Goal: Task Accomplishment & Management: Use online tool/utility

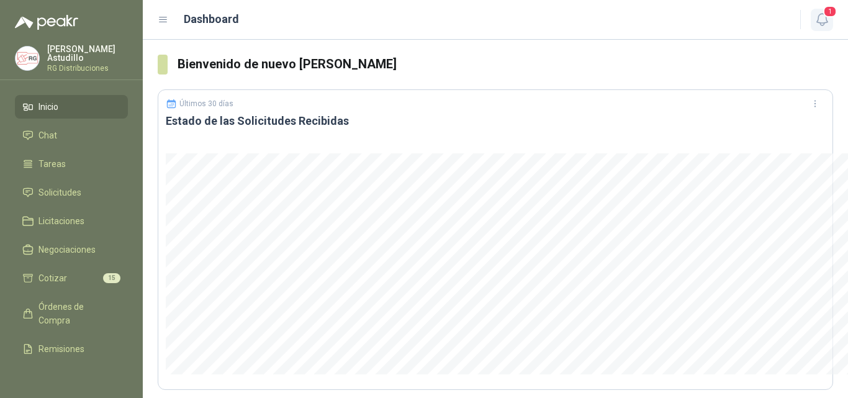
click at [819, 14] on icon "button" at bounding box center [822, 20] width 16 height 16
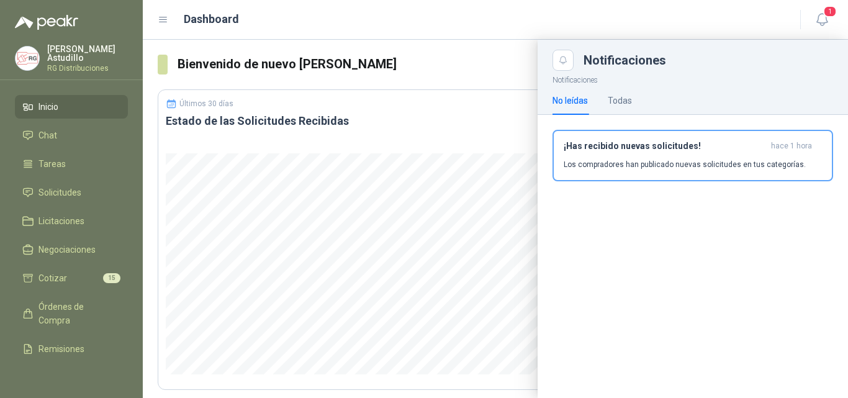
click at [706, 148] on h3 "¡Has recibido nuevas solicitudes!" at bounding box center [664, 146] width 202 height 11
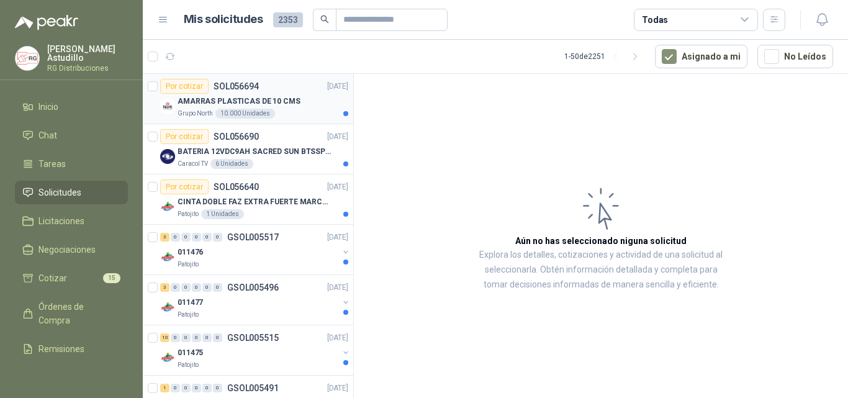
click at [299, 107] on div "AMARRAS PLASTICAS DE 10 CMS" at bounding box center [262, 101] width 171 height 15
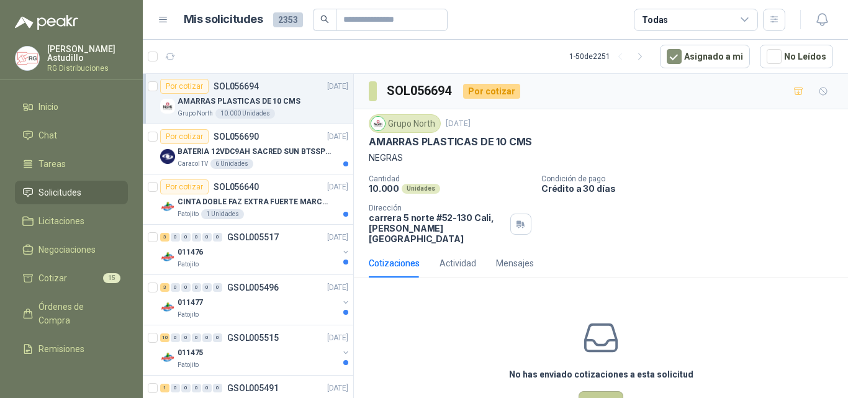
click at [594, 391] on button "Cotizar" at bounding box center [600, 403] width 45 height 24
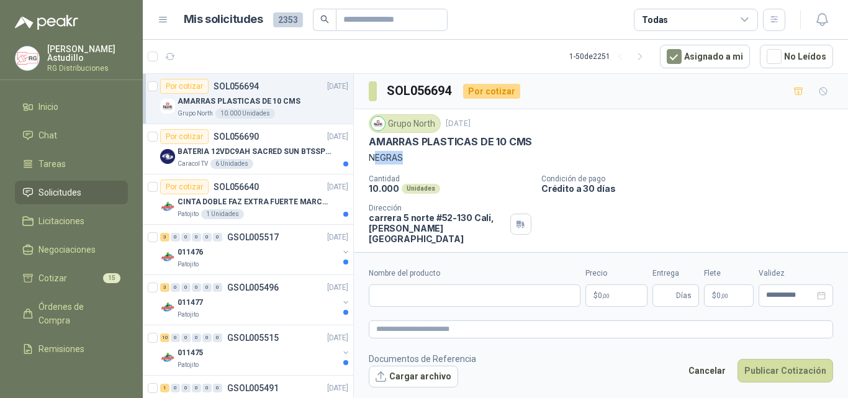
drag, startPoint x: 373, startPoint y: 156, endPoint x: 439, endPoint y: 156, distance: 66.4
click at [432, 156] on p "NEGRAS" at bounding box center [601, 158] width 464 height 14
click at [456, 156] on p "NEGRAS" at bounding box center [601, 158] width 464 height 14
click at [473, 147] on p "AMARRAS PLASTICAS DE 10 CMS" at bounding box center [450, 141] width 163 height 13
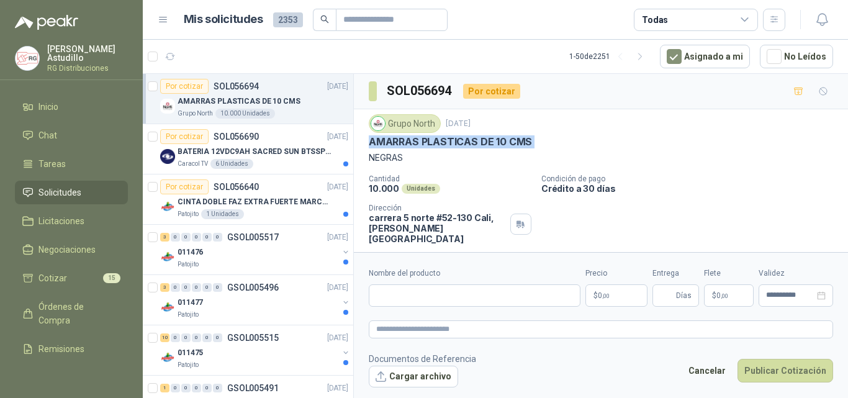
click at [473, 147] on p "AMARRAS PLASTICAS DE 10 CMS" at bounding box center [450, 141] width 163 height 13
click at [620, 151] on p "NEGRAS" at bounding box center [601, 158] width 464 height 14
drag, startPoint x: 480, startPoint y: 138, endPoint x: 555, endPoint y: 137, distance: 75.7
click at [555, 137] on div "AMARRAS PLASTICAS DE 10 CMS" at bounding box center [601, 141] width 464 height 13
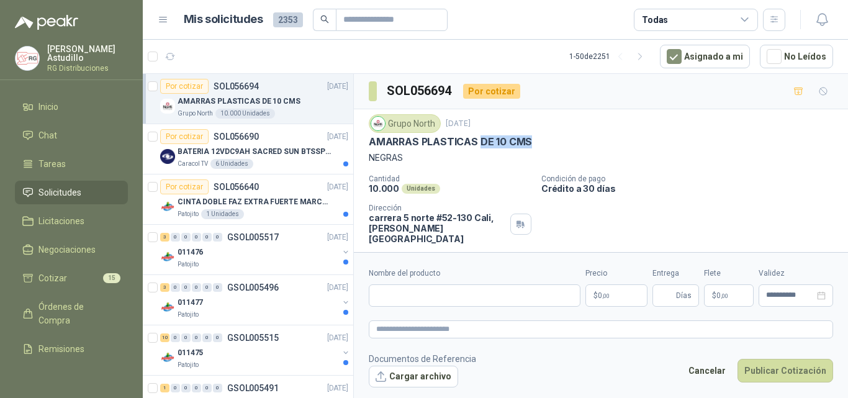
click at [581, 148] on div "AMARRAS PLASTICAS DE 10 CMS" at bounding box center [601, 141] width 464 height 13
click at [373, 140] on p "AMARRAS PLASTICAS DE 10 CMS" at bounding box center [450, 141] width 163 height 13
click at [374, 140] on p "AMARRAS PLASTICAS DE 10 CMS" at bounding box center [450, 141] width 163 height 13
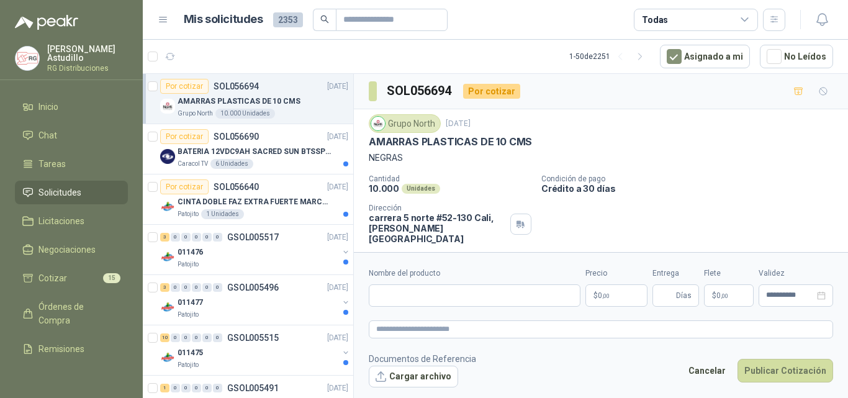
click at [673, 158] on p "NEGRAS" at bounding box center [601, 158] width 464 height 14
drag, startPoint x: 365, startPoint y: 140, endPoint x: 541, endPoint y: 142, distance: 175.6
click at [541, 142] on div "Grupo North [DATE] AMARRAS PLASTICAS DE 10 CMS NEGRAS Cantidad 10.000 Unidades …" at bounding box center [601, 179] width 494 height 140
click at [566, 146] on div "AMARRAS PLASTICAS DE 10 CMS" at bounding box center [601, 141] width 464 height 13
drag, startPoint x: 369, startPoint y: 141, endPoint x: 576, endPoint y: 148, distance: 207.3
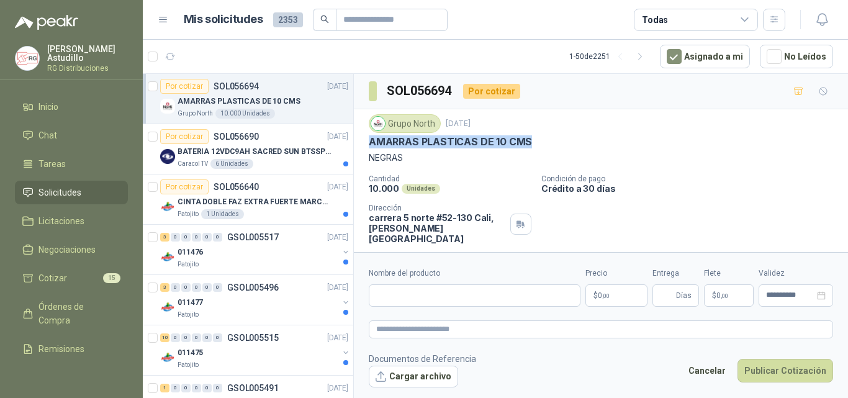
click at [540, 141] on div "AMARRAS PLASTICAS DE 10 CMS" at bounding box center [601, 141] width 464 height 13
click at [581, 150] on div "Grupo North [DATE] AMARRAS PLASTICAS DE 10 CMS NEGRAS" at bounding box center [601, 139] width 464 height 50
click at [418, 141] on p "AMARRAS PLASTICAS DE 10 CMS" at bounding box center [450, 141] width 163 height 13
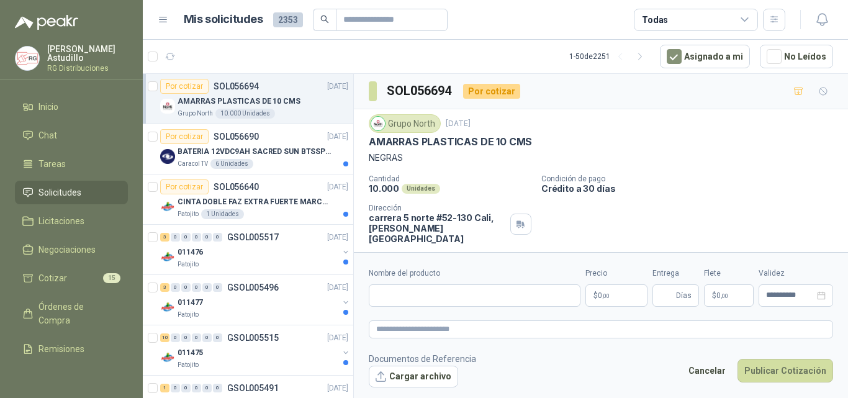
click at [420, 154] on p "NEGRAS" at bounding box center [601, 158] width 464 height 14
drag, startPoint x: 367, startPoint y: 141, endPoint x: 407, endPoint y: 162, distance: 45.0
click at [406, 162] on div "Grupo North [DATE] AMARRAS PLASTICAS DE 10 CMS NEGRAS Cantidad 10.000 Unidades …" at bounding box center [601, 179] width 494 height 140
click at [418, 163] on p "NEGRAS" at bounding box center [601, 158] width 464 height 14
click at [454, 141] on p "AMARRAS PLASTICAS DE 10 CMS" at bounding box center [450, 141] width 163 height 13
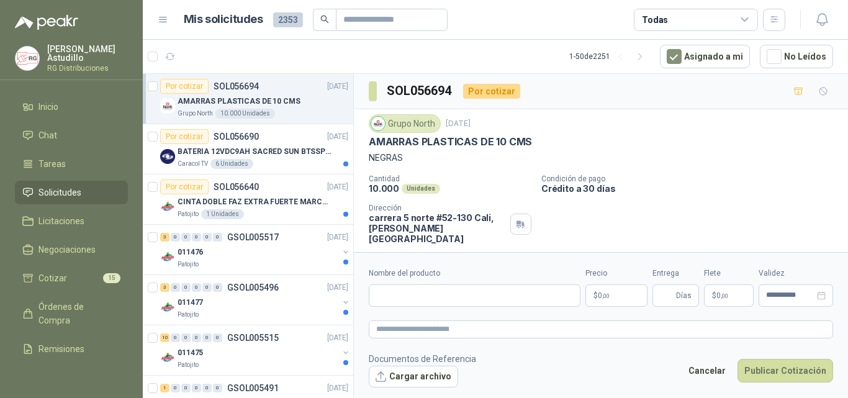
click at [445, 143] on p "AMARRAS PLASTICAS DE 10 CMS" at bounding box center [450, 141] width 163 height 13
click at [443, 165] on div "Grupo North [DATE] AMARRAS PLASTICAS DE 10 CMS NEGRAS Cantidad 10.000 Unidades …" at bounding box center [601, 179] width 464 height 130
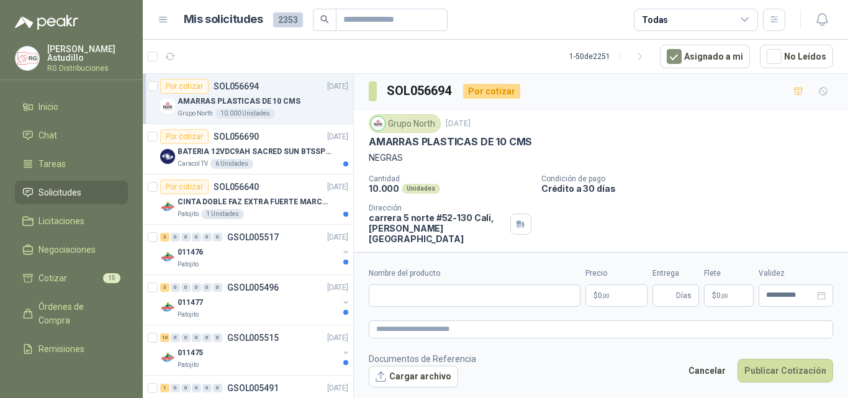
drag, startPoint x: 434, startPoint y: 154, endPoint x: 417, endPoint y: 153, distance: 17.5
click at [434, 154] on p "NEGRAS" at bounding box center [601, 158] width 464 height 14
drag, startPoint x: 368, startPoint y: 140, endPoint x: 419, endPoint y: 164, distance: 56.3
click at [415, 165] on div "Grupo North [DATE] AMARRAS PLASTICAS DE 10 CMS NEGRAS Cantidad 10.000 Unidades …" at bounding box center [601, 179] width 494 height 140
click at [432, 164] on p "NEGRAS" at bounding box center [601, 158] width 464 height 14
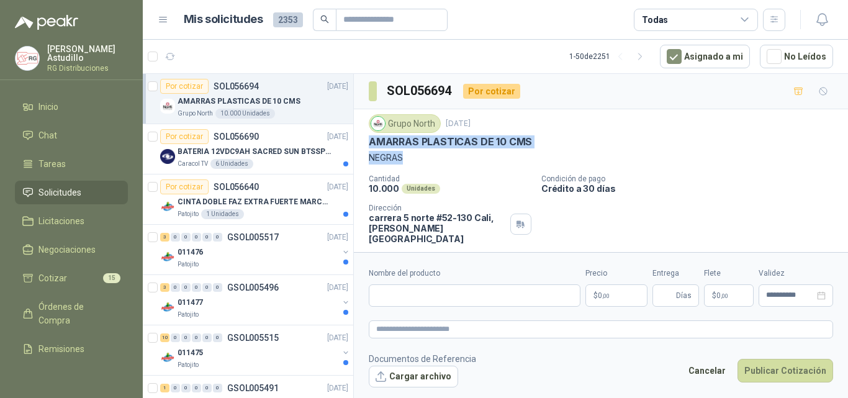
drag, startPoint x: 368, startPoint y: 139, endPoint x: 419, endPoint y: 161, distance: 55.3
click at [413, 161] on div "Grupo North [DATE] AMARRAS PLASTICAS DE 10 CMS NEGRAS Cantidad 10.000 Unidades …" at bounding box center [601, 179] width 494 height 140
click at [457, 167] on div "Grupo North [DATE] AMARRAS PLASTICAS DE 10 CMS NEGRAS Cantidad 10.000 Unidades …" at bounding box center [601, 179] width 464 height 130
drag, startPoint x: 373, startPoint y: 158, endPoint x: 408, endPoint y: 161, distance: 35.5
click at [408, 161] on div "Grupo North [DATE] AMARRAS PLASTICAS DE 10 CMS NEGRAS Cantidad 10.000 Unidades …" at bounding box center [601, 179] width 494 height 140
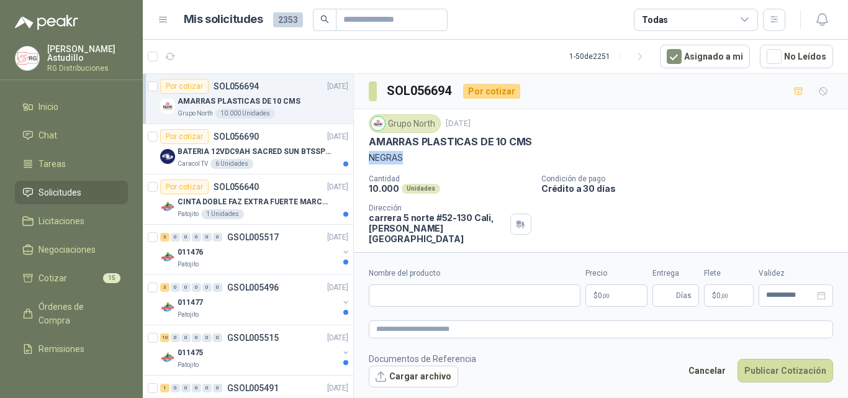
click at [477, 166] on div "Grupo North [DATE] AMARRAS PLASTICAS DE 10 CMS NEGRAS Cantidad 10.000 Unidades …" at bounding box center [601, 179] width 464 height 130
click at [477, 171] on div "Grupo North [DATE] AMARRAS PLASTICAS DE 10 CMS NEGRAS Cantidad 10.000 Unidades …" at bounding box center [601, 179] width 464 height 130
drag, startPoint x: 371, startPoint y: 140, endPoint x: 420, endPoint y: 158, distance: 52.2
click at [418, 159] on div "Grupo North [DATE] AMARRAS PLASTICAS DE 10 CMS NEGRAS" at bounding box center [601, 139] width 464 height 50
click at [421, 158] on p "NEGRAS" at bounding box center [601, 158] width 464 height 14
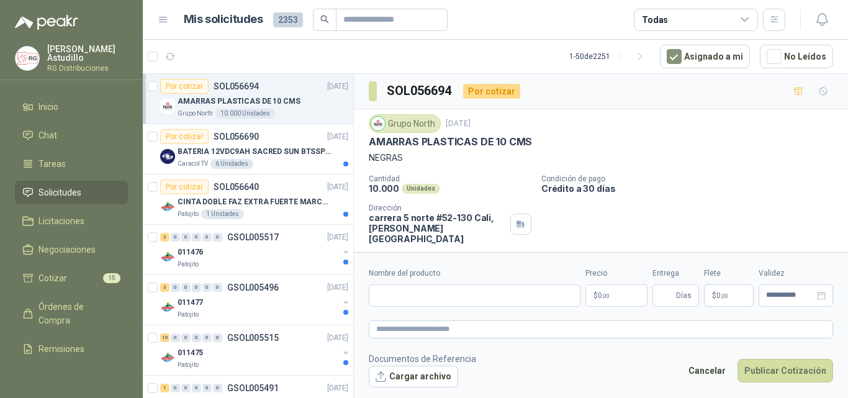
click at [421, 158] on p "NEGRAS" at bounding box center [601, 158] width 464 height 14
drag, startPoint x: 369, startPoint y: 140, endPoint x: 429, endPoint y: 163, distance: 65.0
click at [426, 163] on div "Grupo North [DATE] AMARRAS PLASTICAS DE 10 CMS NEGRAS" at bounding box center [601, 139] width 464 height 50
click at [478, 172] on div "Grupo North [DATE] AMARRAS PLASTICAS DE 10 CMS NEGRAS Cantidad 10.000 Unidades …" at bounding box center [601, 179] width 464 height 130
click at [431, 143] on p "AMARRAS PLASTICAS DE 10 CMS" at bounding box center [450, 141] width 163 height 13
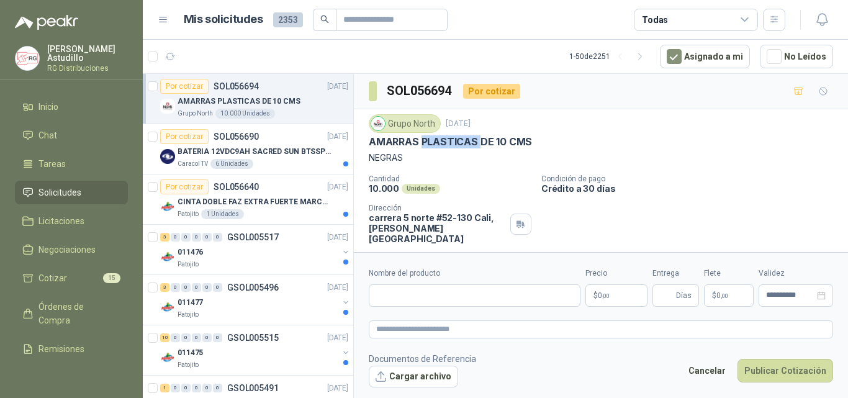
click at [431, 143] on p "AMARRAS PLASTICAS DE 10 CMS" at bounding box center [450, 141] width 163 height 13
drag, startPoint x: 431, startPoint y: 143, endPoint x: 604, endPoint y: 150, distance: 173.2
click at [436, 143] on p "AMARRAS PLASTICAS DE 10 CMS" at bounding box center [450, 141] width 163 height 13
click at [663, 151] on p "NEGRAS" at bounding box center [601, 158] width 464 height 14
click at [376, 156] on p "NEGRAS" at bounding box center [601, 158] width 464 height 14
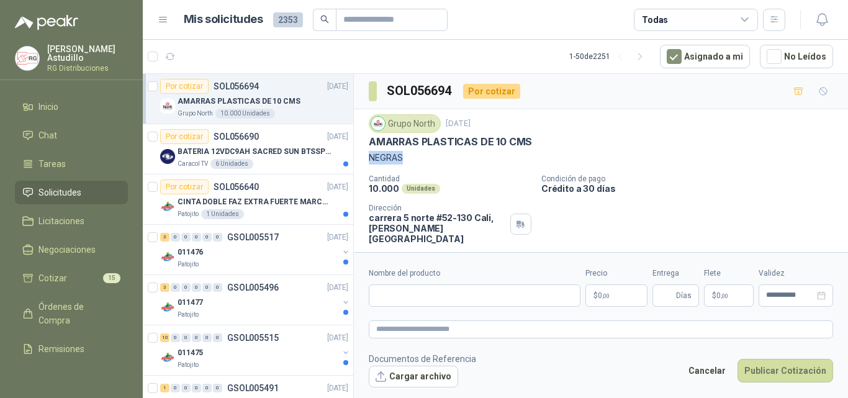
drag, startPoint x: 376, startPoint y: 156, endPoint x: 460, endPoint y: 168, distance: 85.1
click at [378, 157] on p "NEGRAS" at bounding box center [601, 158] width 464 height 14
click at [478, 168] on div "Grupo North [DATE] AMARRAS PLASTICAS DE 10 CMS NEGRAS Cantidad 10.000 Unidades …" at bounding box center [601, 179] width 464 height 130
drag, startPoint x: 372, startPoint y: 156, endPoint x: 393, endPoint y: 156, distance: 20.5
click at [393, 156] on p "NEGRAS" at bounding box center [601, 158] width 464 height 14
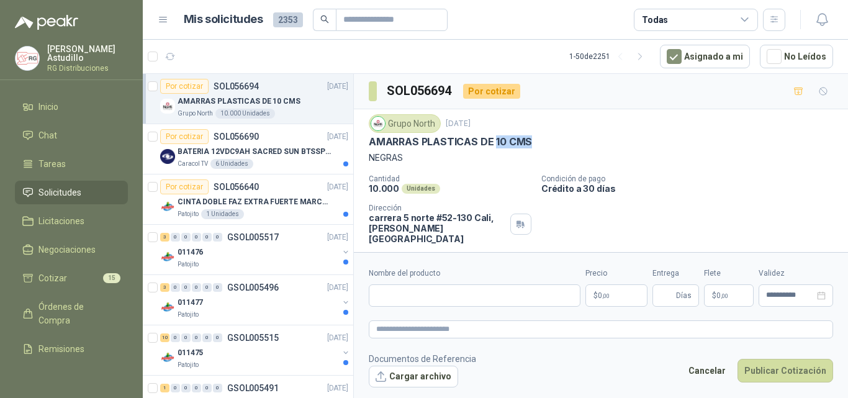
drag, startPoint x: 494, startPoint y: 138, endPoint x: 571, endPoint y: 137, distance: 77.6
click at [571, 137] on div "AMARRAS PLASTICAS DE 10 CMS" at bounding box center [601, 141] width 464 height 13
click at [611, 141] on div "AMARRAS PLASTICAS DE 10 CMS" at bounding box center [601, 141] width 464 height 13
click at [449, 292] on input "Nombre del producto" at bounding box center [475, 295] width 212 height 22
paste input "**********"
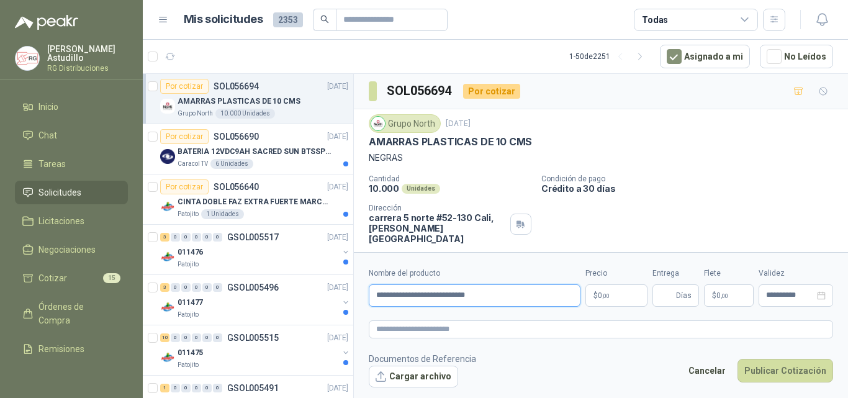
type input "**********"
click at [623, 300] on body "[PERSON_NAME] RG Distribuciones Inicio Chat Tareas Solicitudes Licitaciones Neg…" at bounding box center [424, 199] width 848 height 398
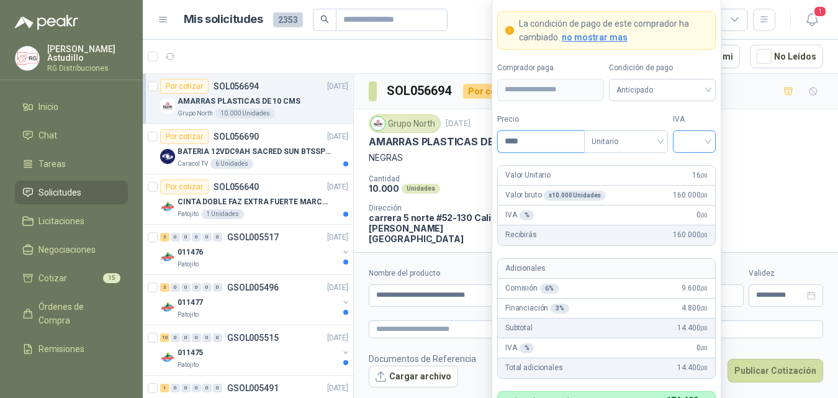
type input "****"
click at [684, 141] on input "search" at bounding box center [694, 140] width 28 height 19
click at [695, 164] on div "19%" at bounding box center [694, 167] width 23 height 14
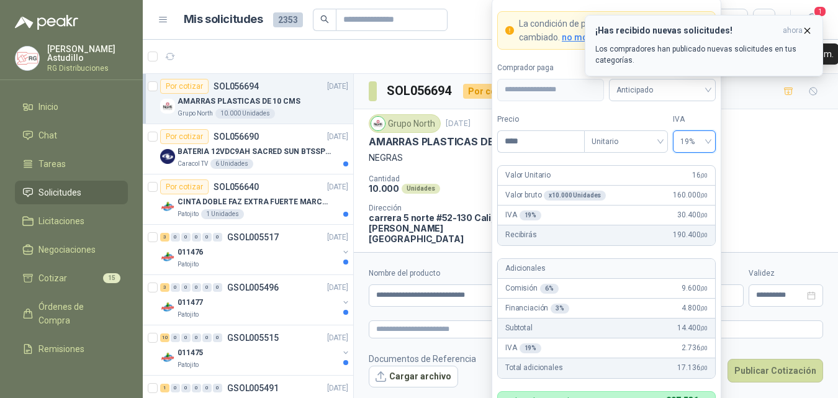
click at [805, 29] on icon "button" at bounding box center [807, 30] width 5 height 5
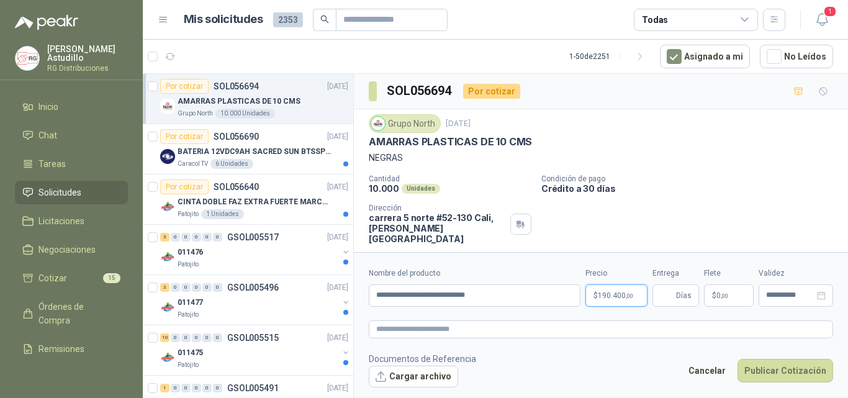
click at [616, 296] on span "190.400 ,00" at bounding box center [615, 295] width 35 height 7
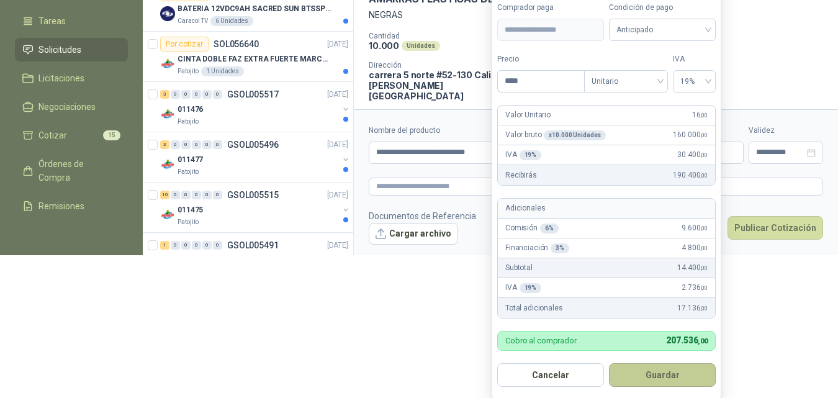
click at [682, 374] on button "Guardar" at bounding box center [662, 375] width 107 height 24
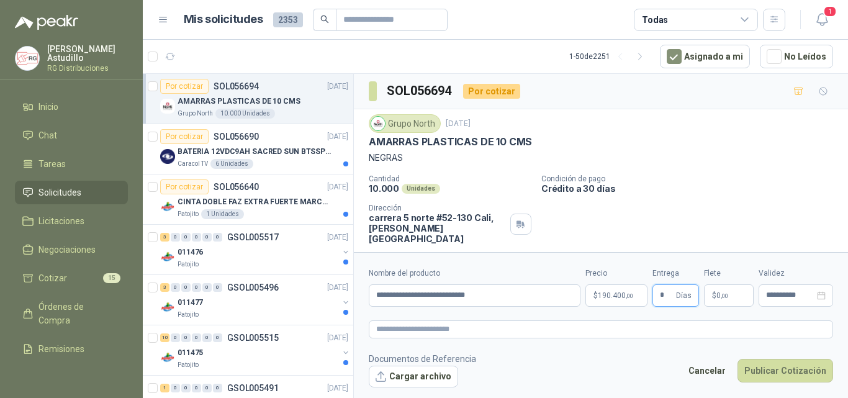
type input "*"
click at [725, 186] on p "Crédito a 30 días" at bounding box center [692, 188] width 302 height 11
click at [800, 299] on input "**********" at bounding box center [790, 295] width 48 height 8
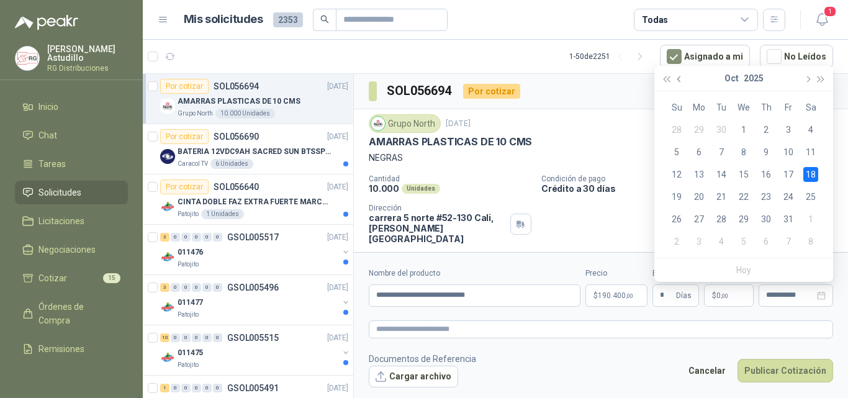
click at [677, 76] on button "button" at bounding box center [680, 78] width 14 height 25
click at [813, 198] on div "27" at bounding box center [810, 196] width 15 height 15
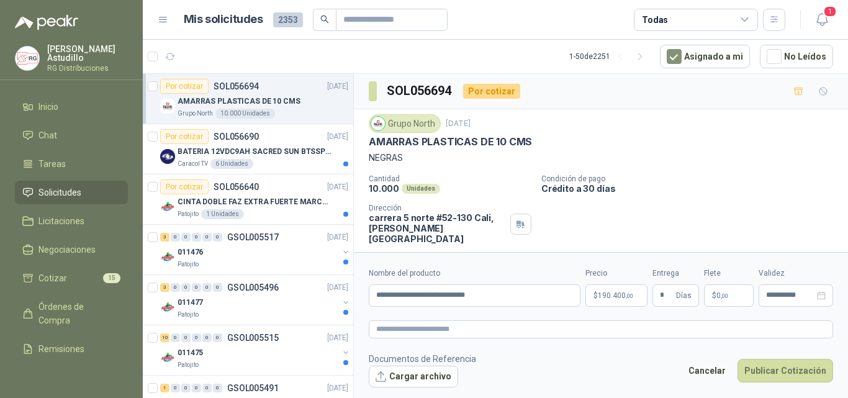
type input "**********"
click at [787, 373] on button "Publicar Cotización" at bounding box center [785, 371] width 96 height 24
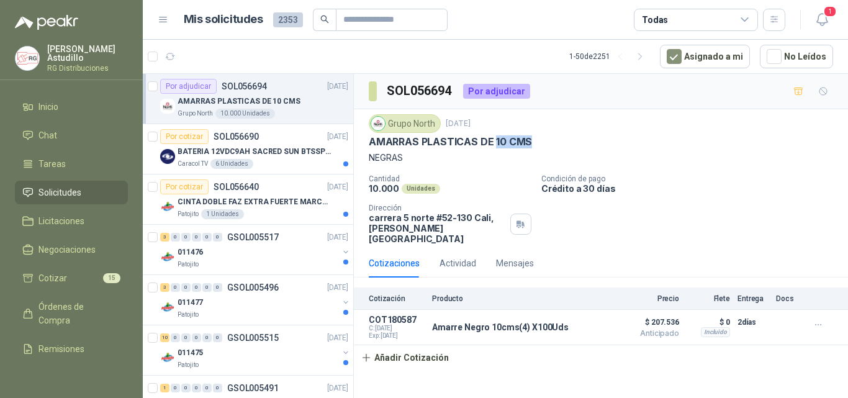
drag, startPoint x: 493, startPoint y: 148, endPoint x: 561, endPoint y: 145, distance: 67.7
click at [557, 145] on div "AMARRAS PLASTICAS DE 10 CMS" at bounding box center [601, 141] width 464 height 13
click at [668, 145] on div "AMARRAS PLASTICAS DE 10 CMS" at bounding box center [601, 141] width 464 height 13
click at [563, 325] on icon "button" at bounding box center [561, 327] width 3 height 5
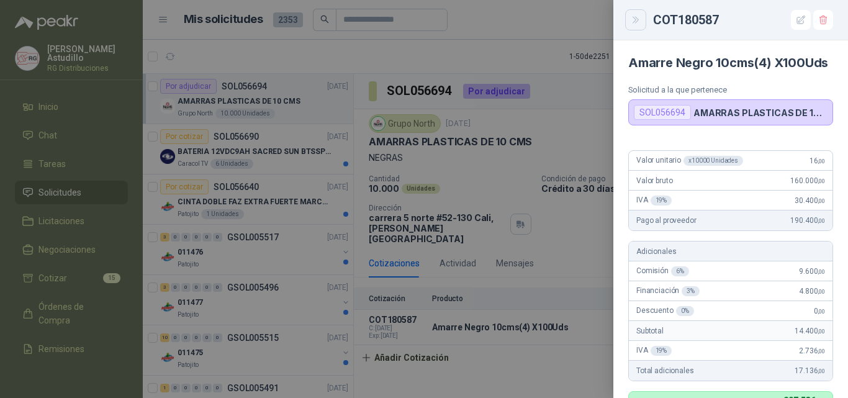
click at [634, 22] on icon "Close" at bounding box center [635, 20] width 11 height 11
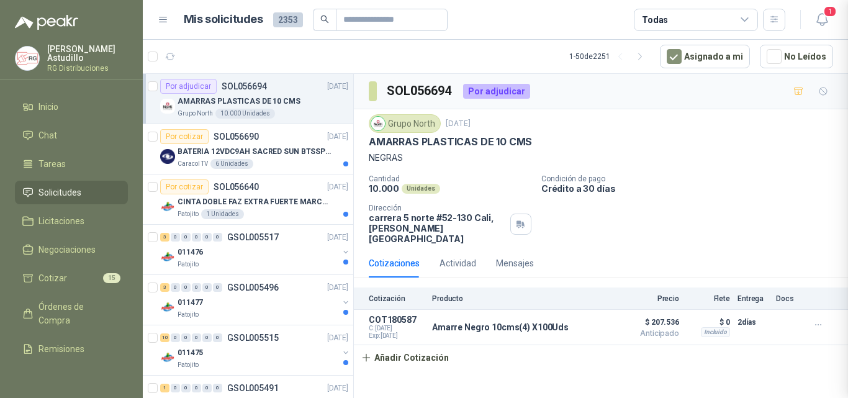
scroll to position [403, 0]
click at [827, 19] on icon "button" at bounding box center [822, 20] width 16 height 16
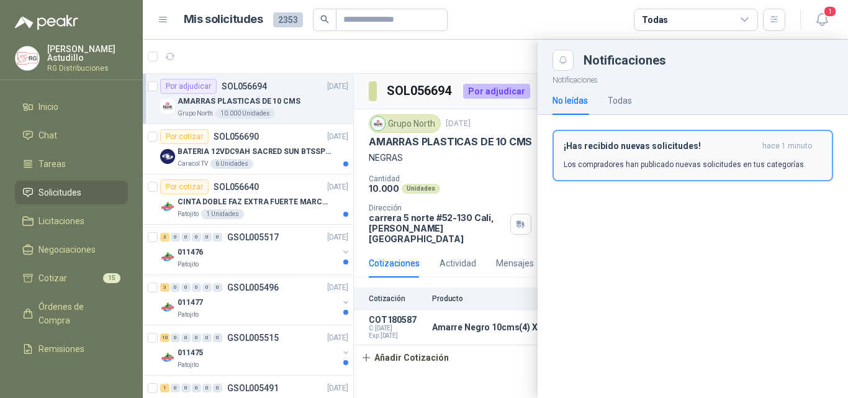
click at [692, 158] on div "¡Has recibido nuevas solicitudes! hace 1 minuto Los compradores han publicado n…" at bounding box center [692, 155] width 258 height 29
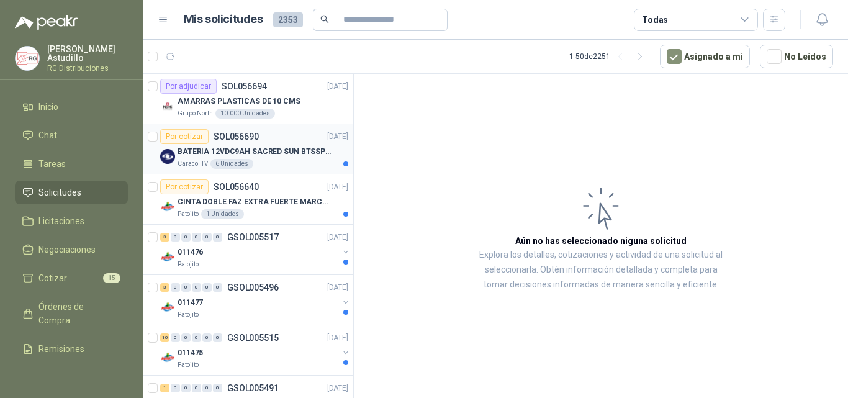
click at [295, 149] on p "BATERIA 12VDC9AH SACRED SUN BTSSP12-9HR" at bounding box center [254, 152] width 154 height 12
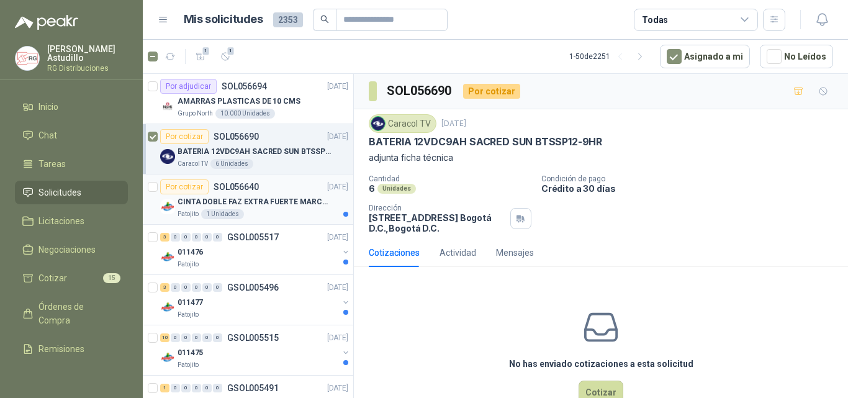
click at [304, 211] on div "Patojito 1 Unidades" at bounding box center [262, 214] width 171 height 10
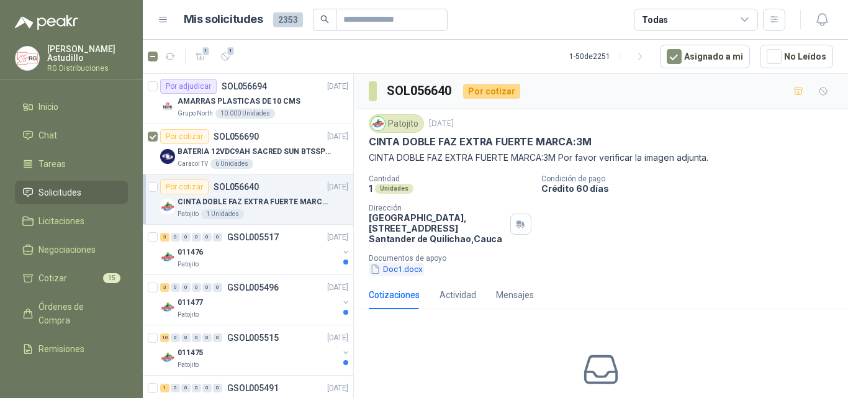
click at [400, 271] on button "Doc1.docx" at bounding box center [396, 268] width 55 height 13
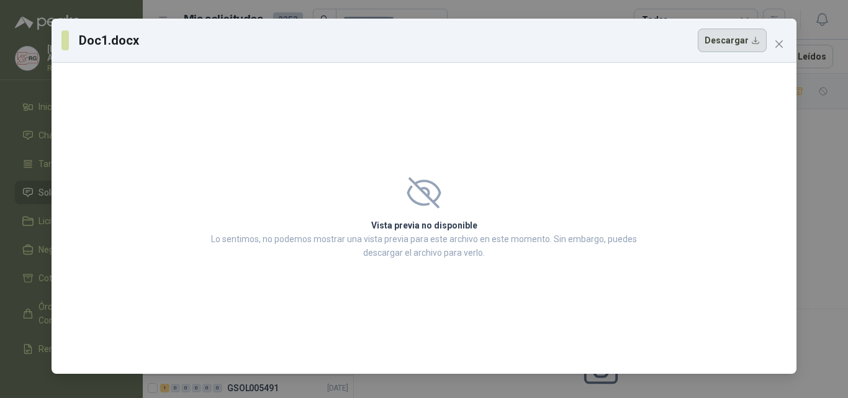
click at [737, 41] on button "Descargar" at bounding box center [731, 41] width 69 height 24
click at [780, 45] on icon "close" at bounding box center [778, 43] width 7 height 7
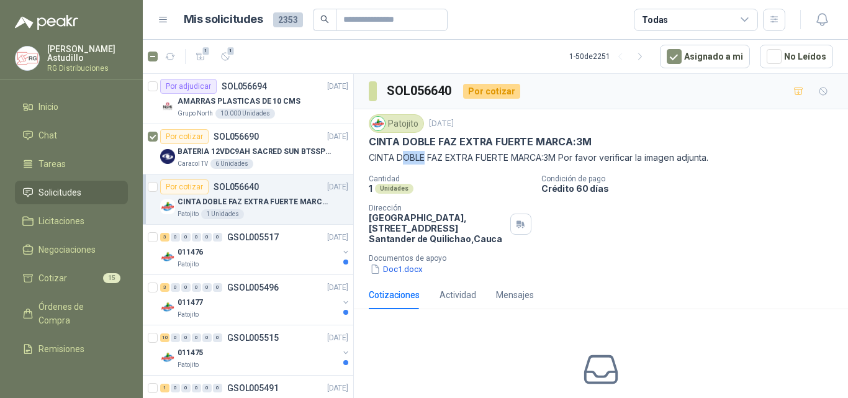
drag, startPoint x: 424, startPoint y: 160, endPoint x: 457, endPoint y: 161, distance: 32.9
click at [439, 160] on p "CINTA DOBLE FAZ EXTRA FUERTE MARCA:3M Por favor verificar la imagen adjunta." at bounding box center [601, 158] width 464 height 14
drag, startPoint x: 531, startPoint y: 155, endPoint x: 570, endPoint y: 154, distance: 39.1
click at [566, 154] on p "CINTA DOBLE FAZ EXTRA FUERTE MARCA:3M Por favor verificar la imagen adjunta." at bounding box center [601, 158] width 464 height 14
click at [592, 155] on p "CINTA DOBLE FAZ EXTRA FUERTE MARCA:3M Por favor verificar la imagen adjunta." at bounding box center [601, 158] width 464 height 14
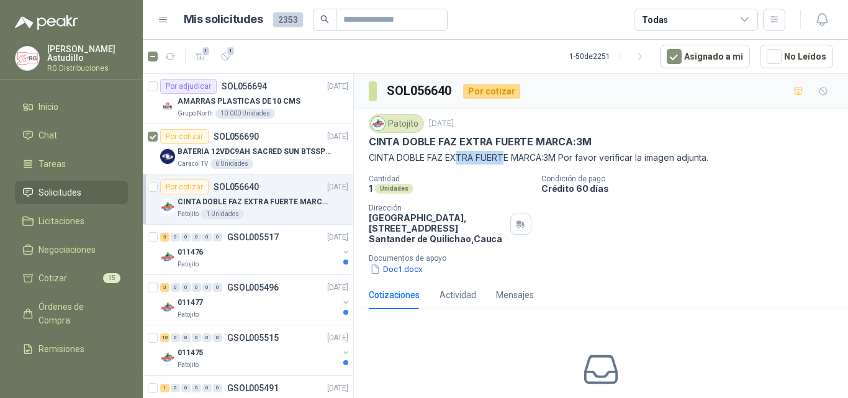
drag, startPoint x: 457, startPoint y: 158, endPoint x: 525, endPoint y: 158, distance: 67.6
click at [525, 158] on p "CINTA DOBLE FAZ EXTRA FUERTE MARCA:3M Por favor verificar la imagen adjunta." at bounding box center [601, 158] width 464 height 14
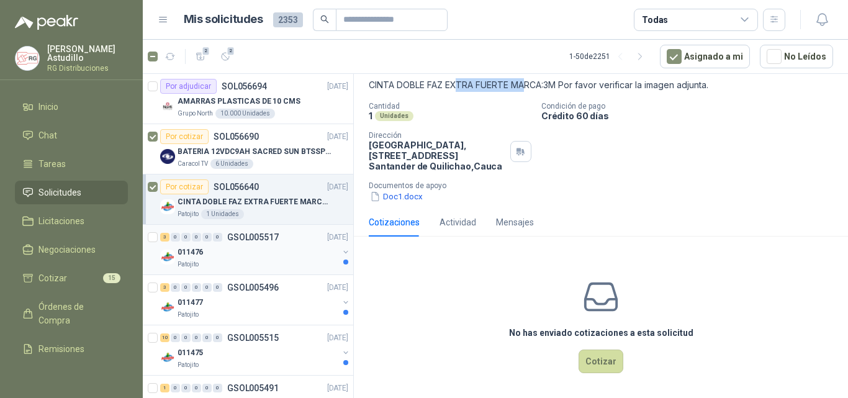
scroll to position [75, 0]
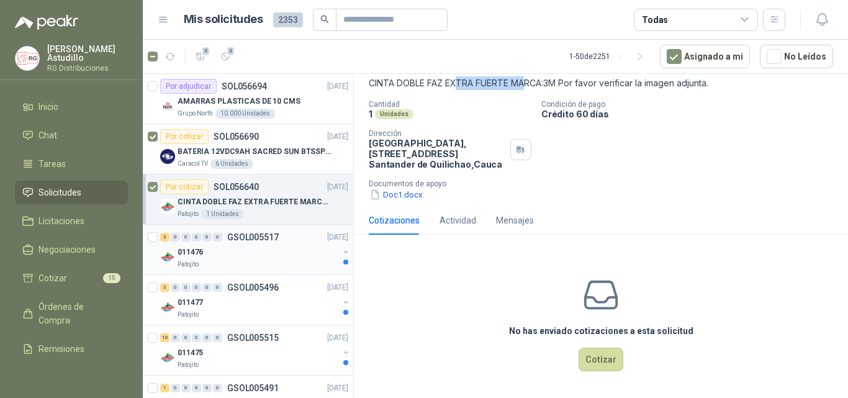
click at [261, 253] on div "011476" at bounding box center [257, 251] width 161 height 15
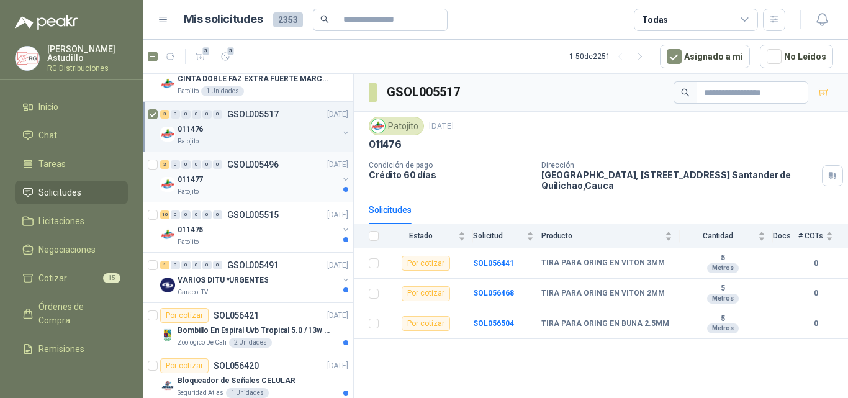
scroll to position [124, 0]
click at [231, 178] on div "011477" at bounding box center [257, 178] width 161 height 15
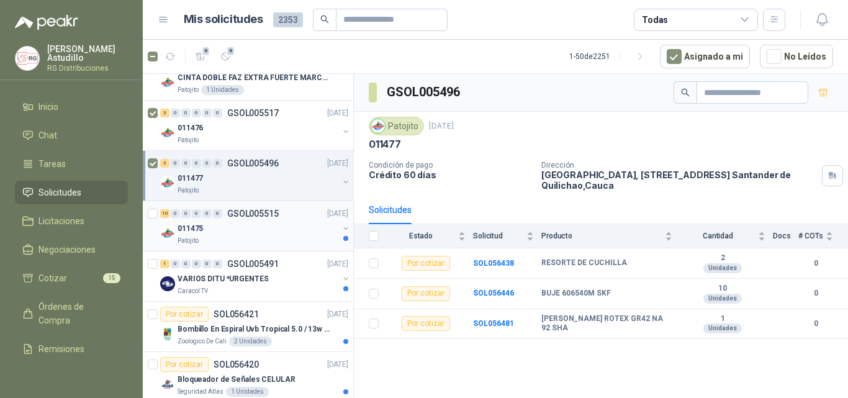
click at [254, 230] on div "011475" at bounding box center [257, 228] width 161 height 15
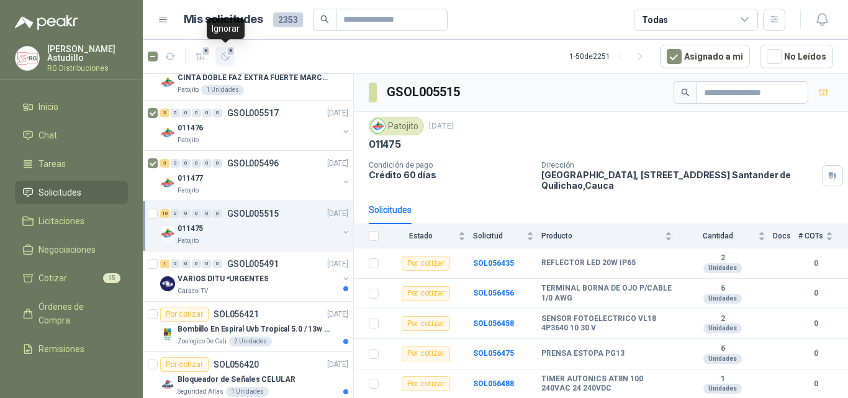
click at [227, 54] on span "8" at bounding box center [230, 51] width 9 height 10
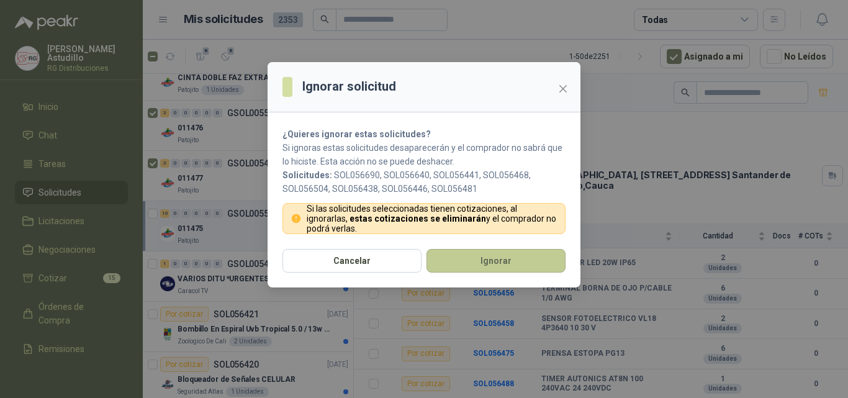
click at [454, 257] on button "Ignorar" at bounding box center [495, 261] width 139 height 24
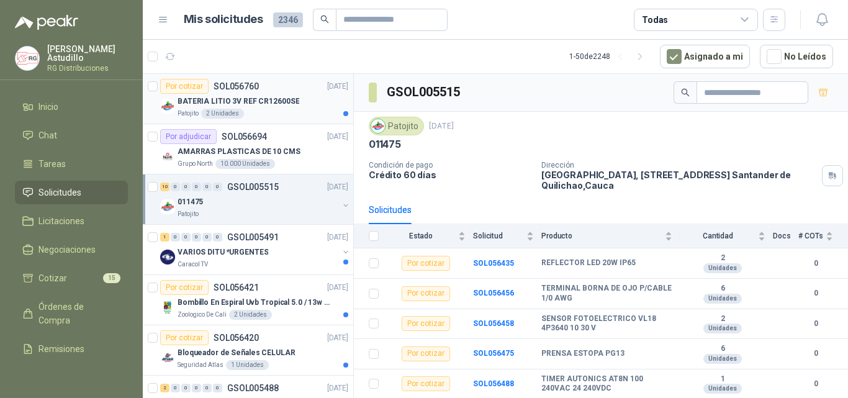
click at [266, 97] on p "BATERIA LITIO 3V REF CR12600SE" at bounding box center [238, 102] width 122 height 12
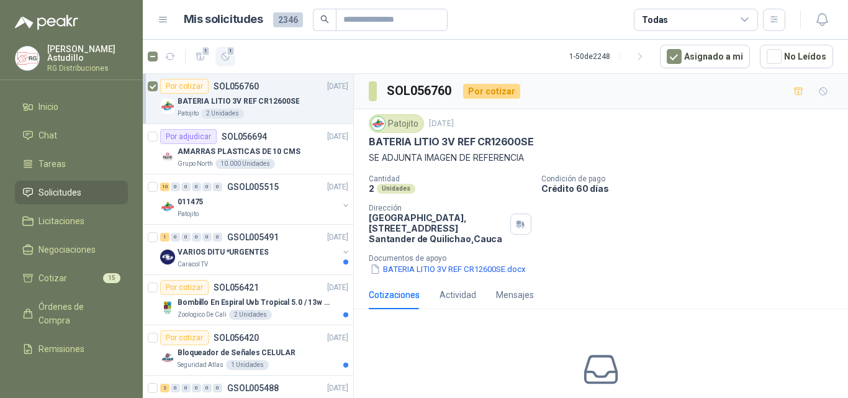
click at [226, 61] on icon "button" at bounding box center [225, 56] width 11 height 11
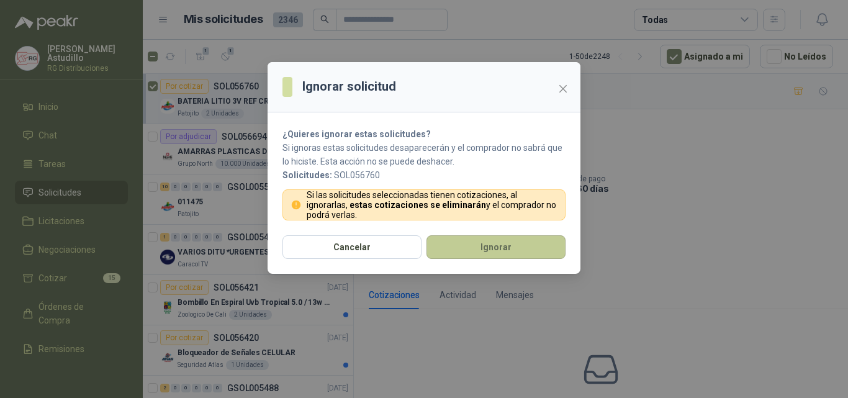
click at [485, 253] on button "Ignorar" at bounding box center [495, 247] width 139 height 24
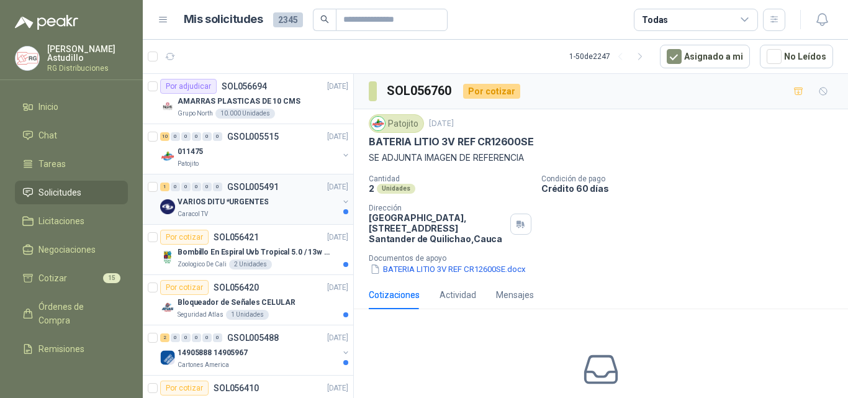
click at [260, 207] on p "VARIOS DITU *URGENTES" at bounding box center [222, 202] width 91 height 12
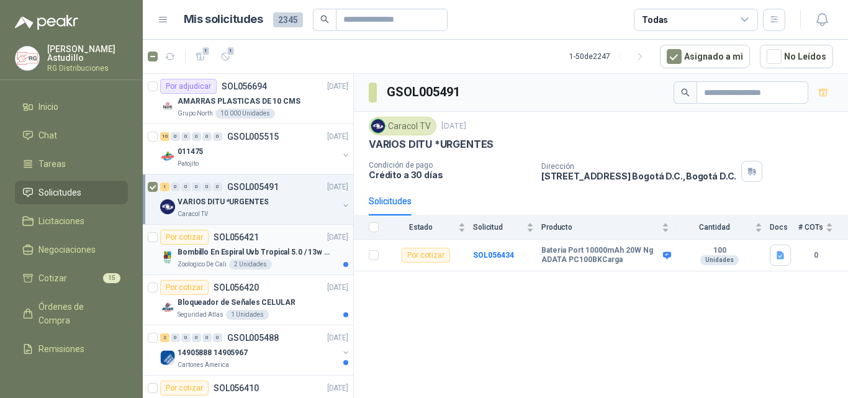
click at [267, 252] on p "Bombillo En Espiral Uvb Tropical 5.0 / 13w Reptiles (ectotermos)" at bounding box center [254, 252] width 154 height 12
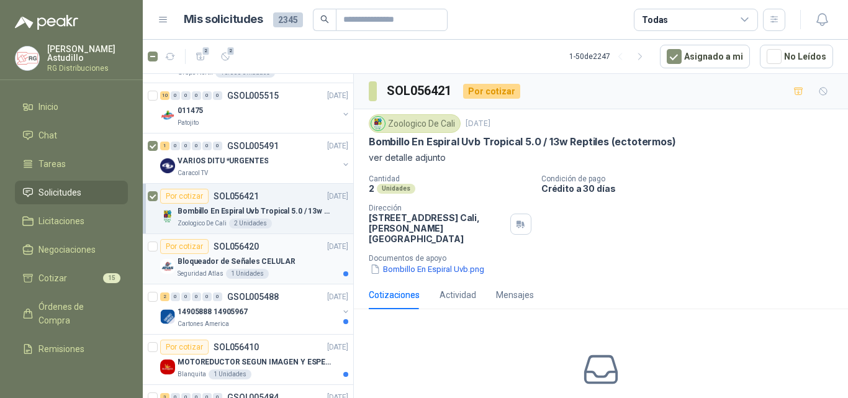
scroll to position [62, 0]
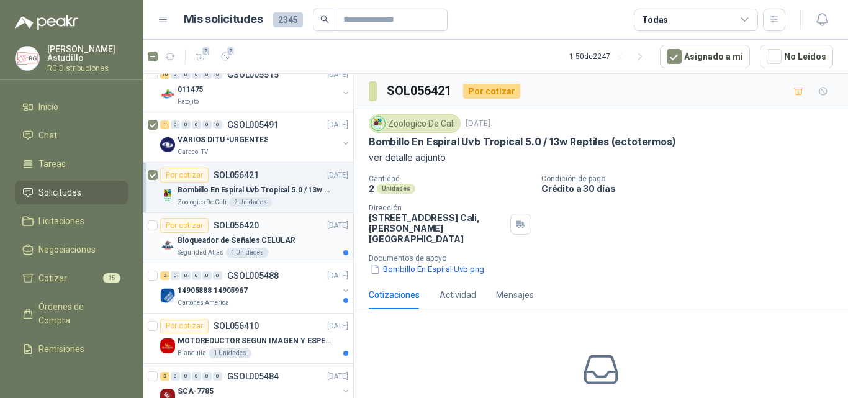
click at [271, 238] on p "Bloqueador de Señales CELULAR" at bounding box center [236, 241] width 118 height 12
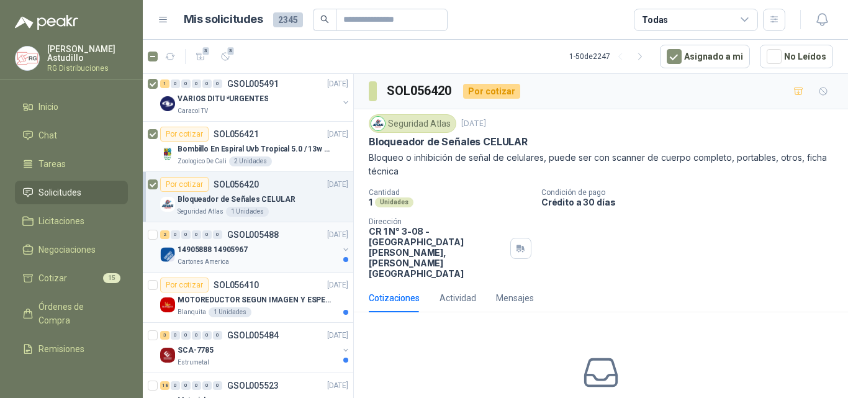
scroll to position [124, 0]
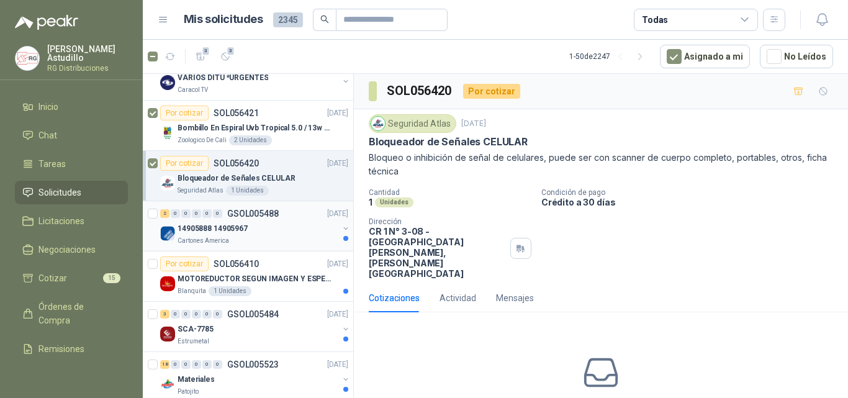
click at [272, 234] on div "14905888 14905967" at bounding box center [257, 228] width 161 height 15
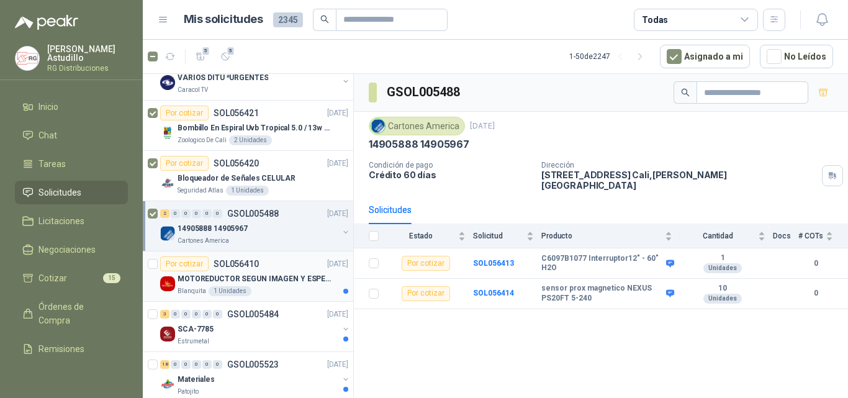
click at [271, 278] on p "MOTOREDUCTOR SEGUN IMAGEN Y ESPECIFICACIONES ADJUNTAS" at bounding box center [254, 279] width 154 height 12
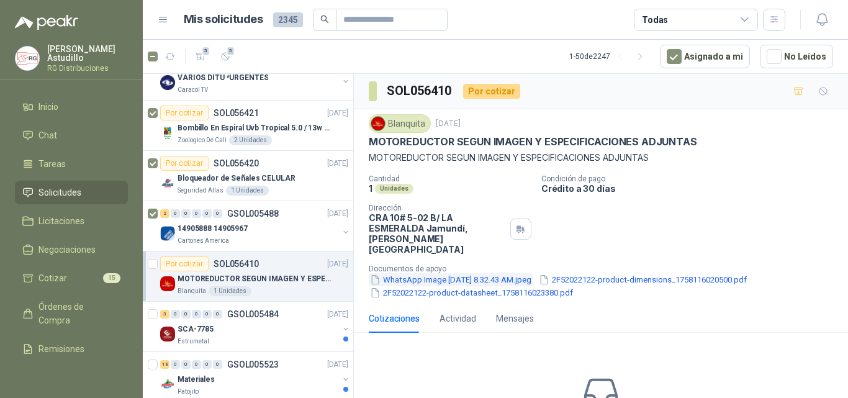
click at [447, 273] on button "WhatsApp Image [DATE] 8.32.43 AM.jpeg" at bounding box center [451, 279] width 164 height 13
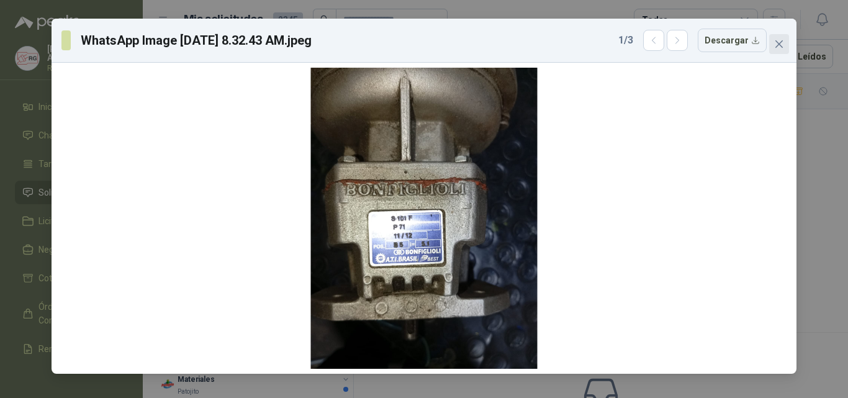
click at [781, 44] on icon "close" at bounding box center [779, 44] width 10 height 10
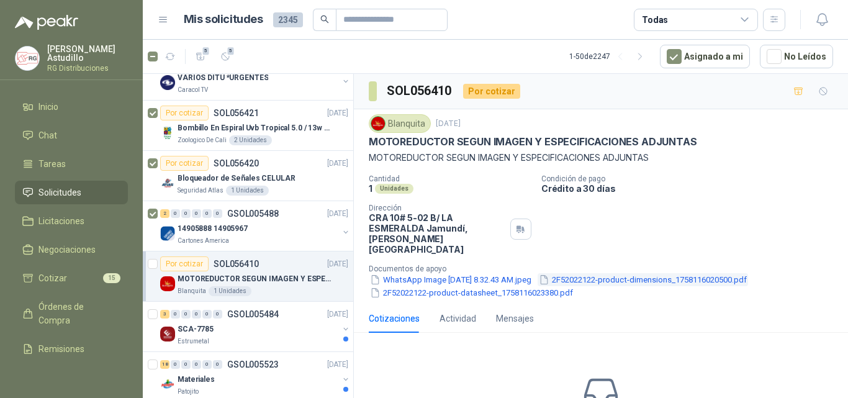
click at [638, 273] on button "2F52022122-product-dimensions_1758116020500.pdf" at bounding box center [642, 279] width 210 height 13
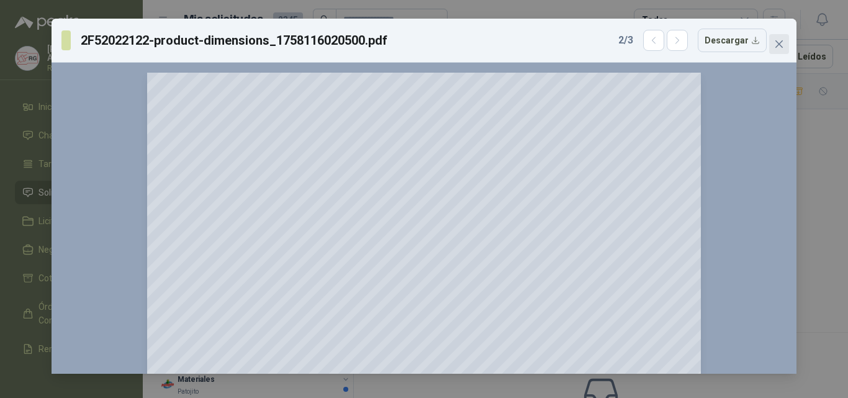
click at [781, 46] on icon "close" at bounding box center [778, 43] width 7 height 7
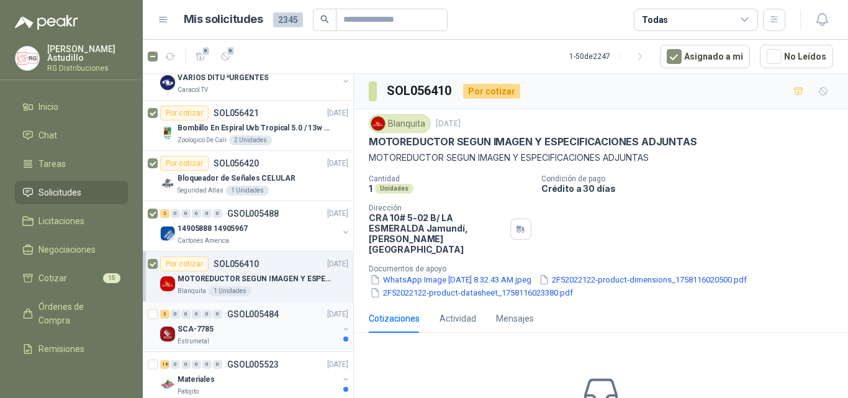
click at [250, 323] on div "SCA-7785" at bounding box center [257, 328] width 161 height 15
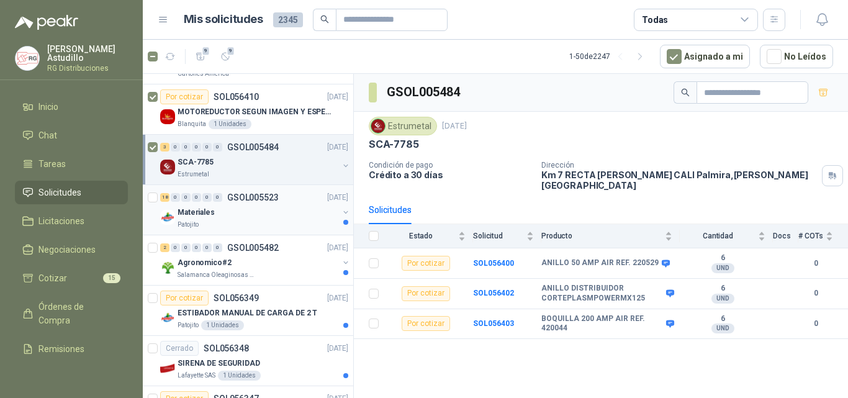
scroll to position [310, 0]
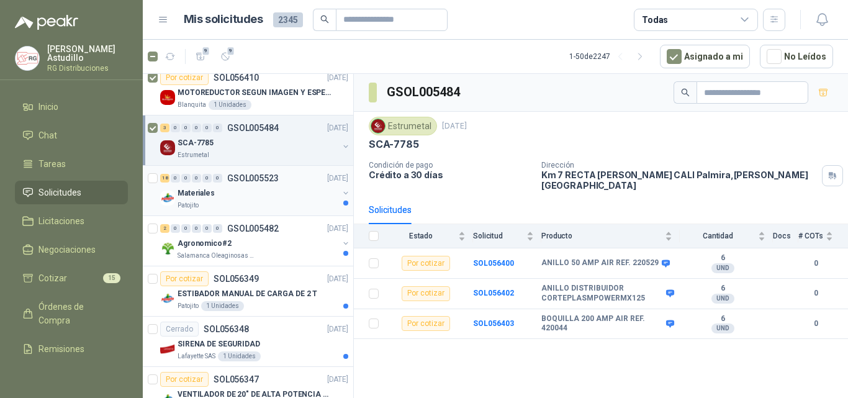
click at [263, 191] on div "Materiales" at bounding box center [257, 193] width 161 height 15
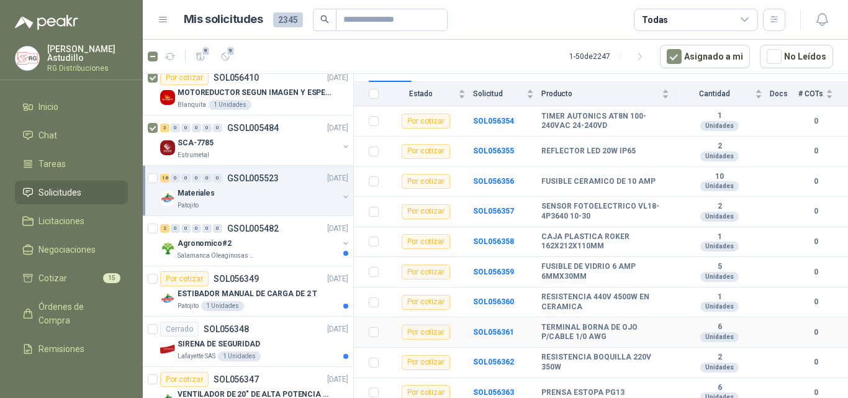
scroll to position [80, 0]
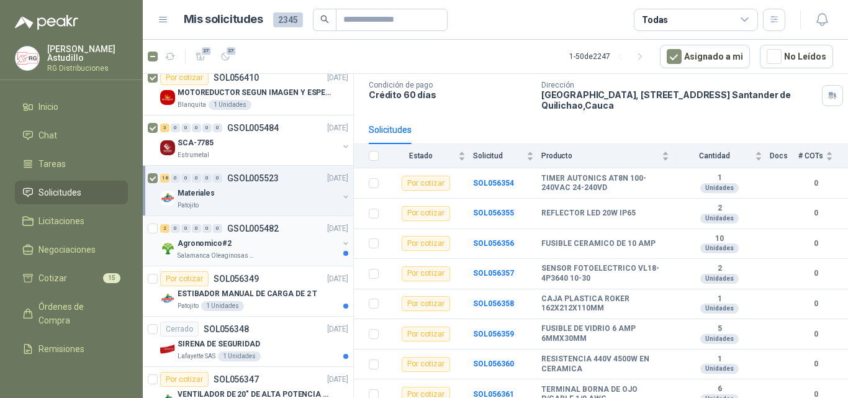
click at [266, 233] on div "2 0 0 0 0 0 GSOL005482 [DATE]" at bounding box center [255, 228] width 190 height 15
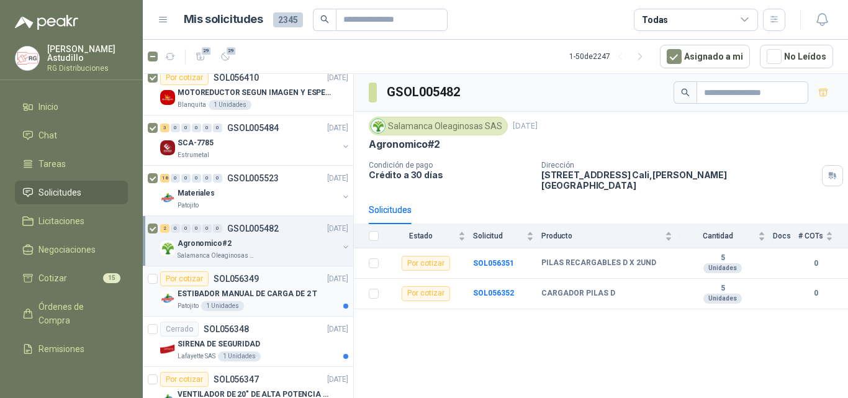
click at [252, 285] on div "Por cotizar SOL056349" at bounding box center [209, 278] width 99 height 15
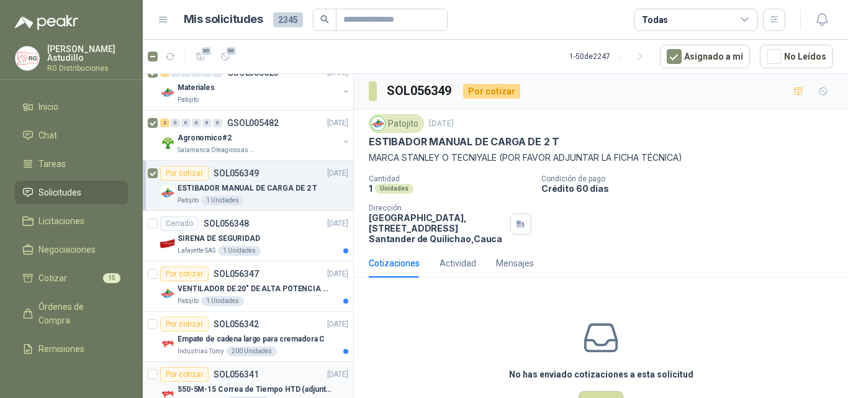
scroll to position [496, 0]
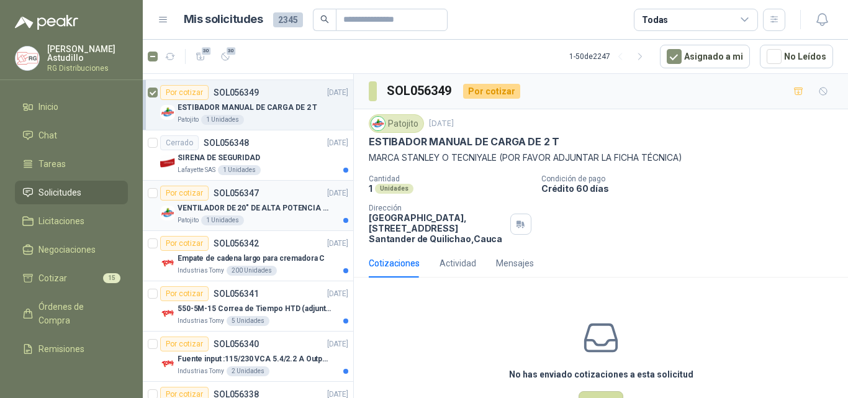
click at [273, 218] on div "Patojito 1 Unidades" at bounding box center [262, 220] width 171 height 10
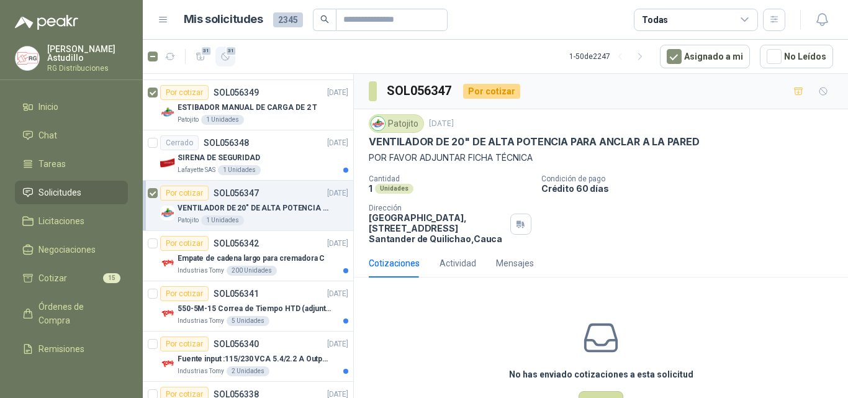
click at [226, 52] on span "31" at bounding box center [231, 51] width 12 height 10
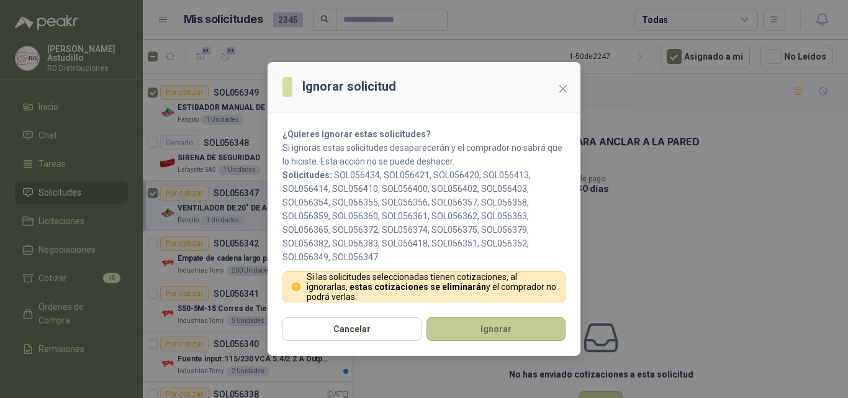
click at [474, 329] on button "Ignorar" at bounding box center [495, 329] width 139 height 24
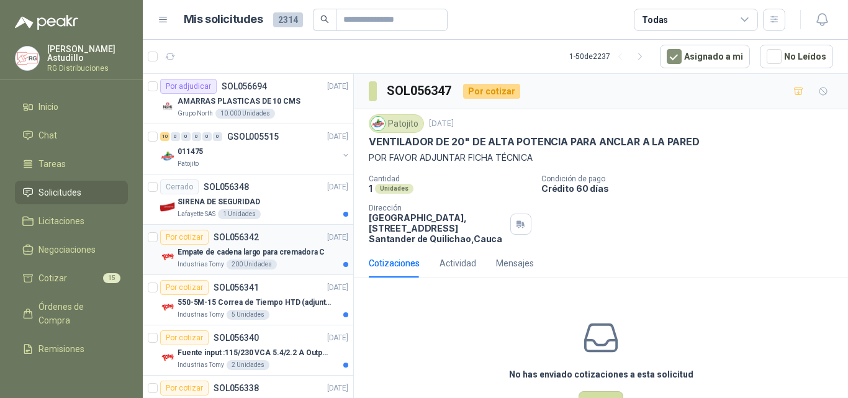
click at [257, 243] on div "Por cotizar SOL056342" at bounding box center [209, 237] width 99 height 15
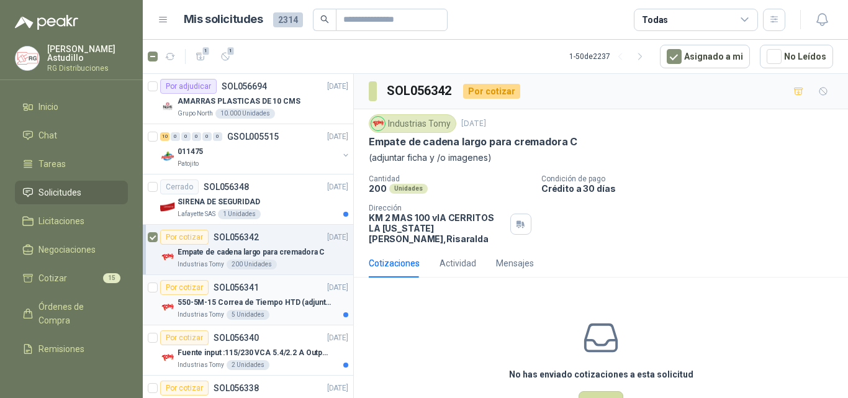
click at [282, 295] on div "550-5M-15 Correa de Tiempo HTD (adjuntar ficha y /o imagenes)" at bounding box center [262, 302] width 171 height 15
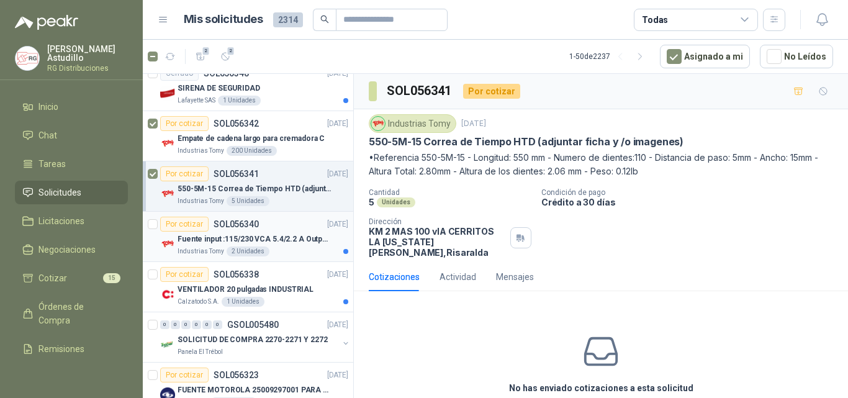
scroll to position [186, 0]
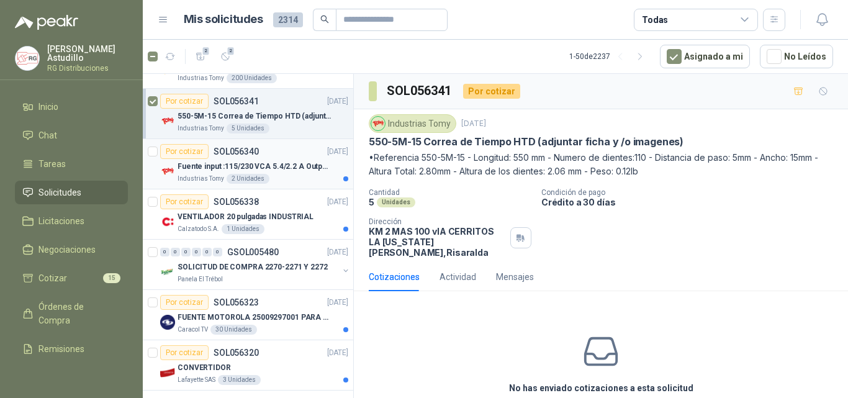
click at [294, 169] on p "Fuente input :115/230 VCA 5.4/2.2 A Output: 24 VDC 10 A 47-63 Hz" at bounding box center [254, 167] width 154 height 12
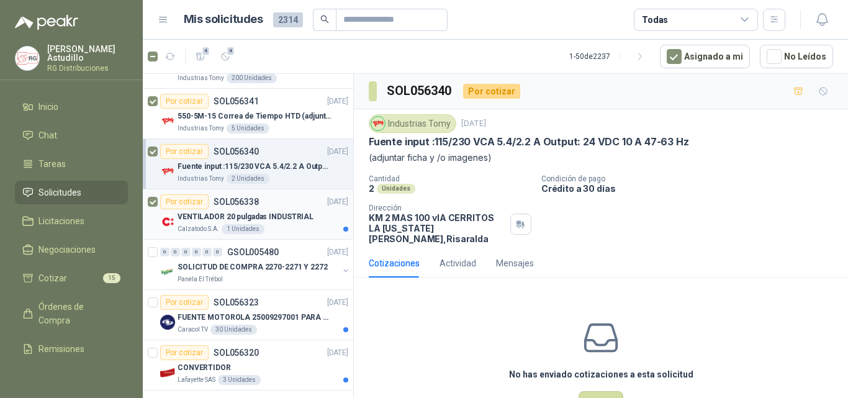
click at [253, 216] on p "VENTILADOR 20 pulgadas INDUSTRIAL" at bounding box center [245, 217] width 136 height 12
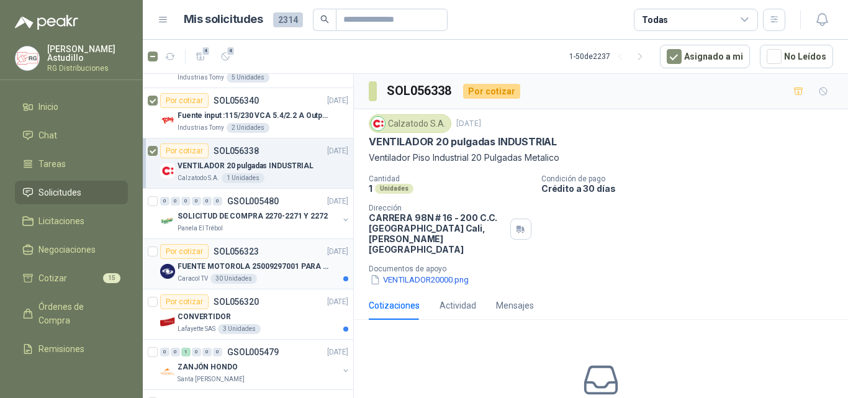
scroll to position [248, 0]
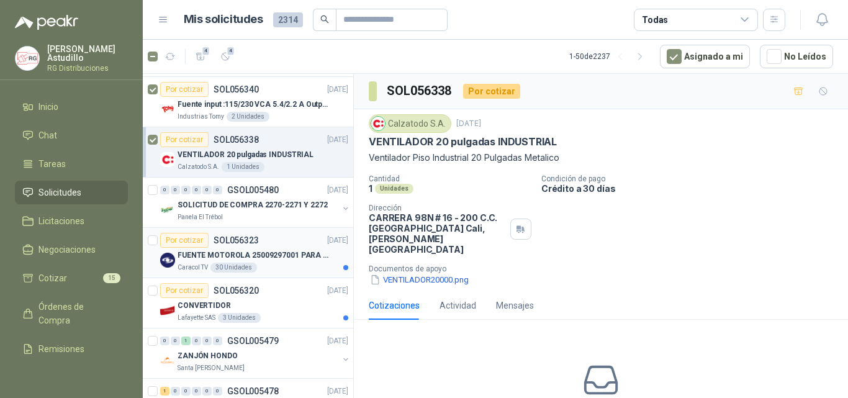
click at [267, 250] on p "FUENTE MOTOROLA 25009297001 PARA EP450" at bounding box center [254, 255] width 154 height 12
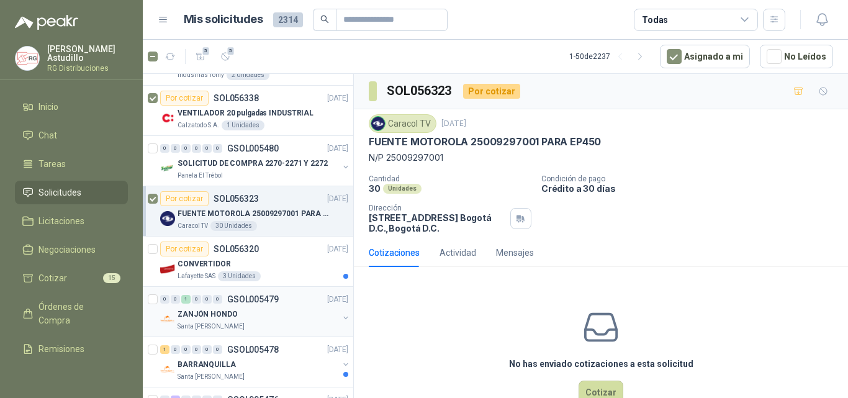
scroll to position [310, 0]
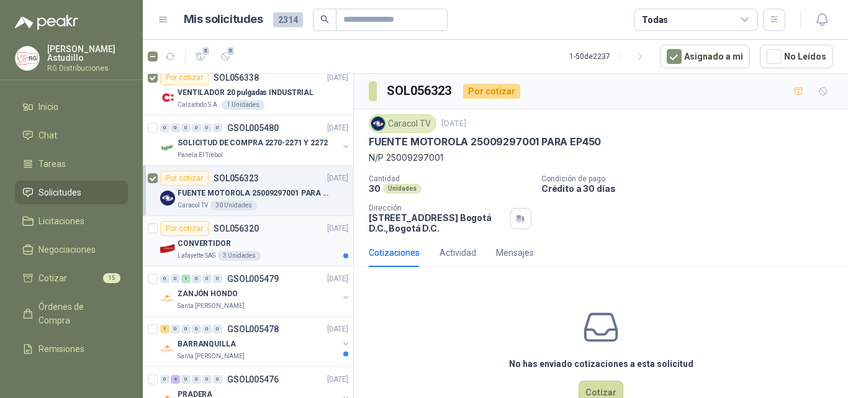
click at [281, 241] on div "CONVERTIDOR" at bounding box center [262, 243] width 171 height 15
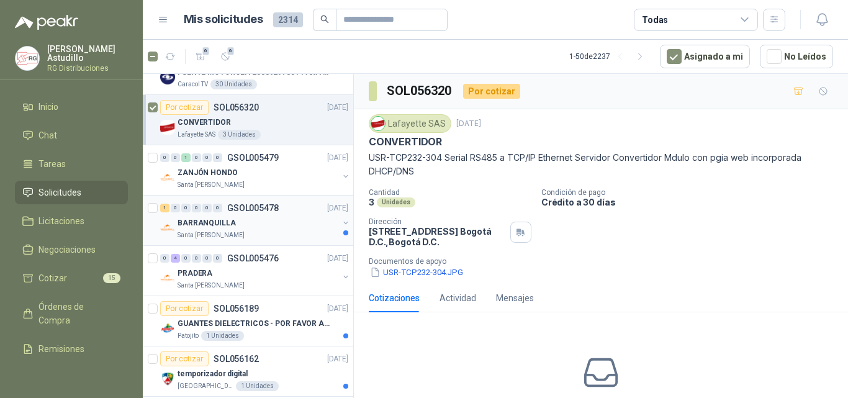
scroll to position [434, 0]
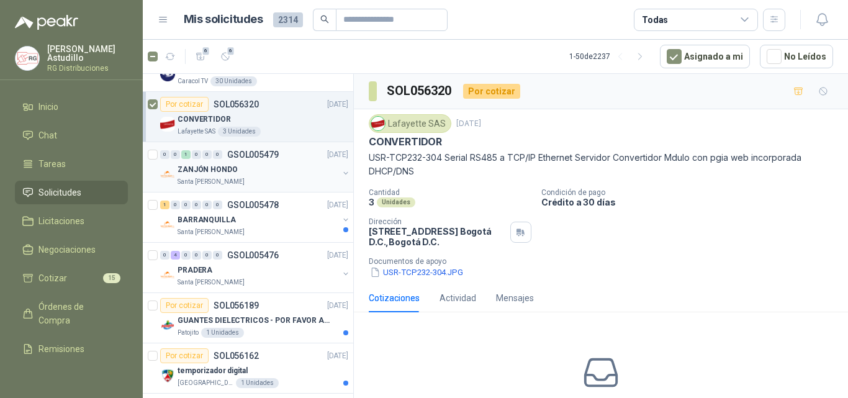
click at [278, 175] on div "ZANJÓN HONDO" at bounding box center [257, 169] width 161 height 15
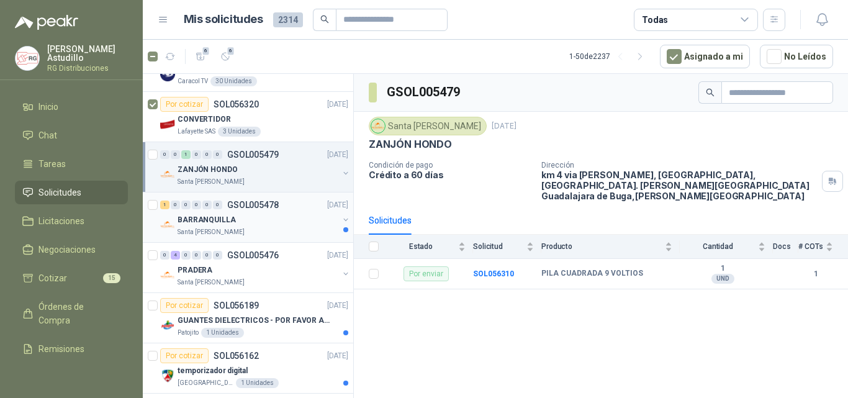
click at [269, 215] on div "BARRANQUILLA" at bounding box center [257, 219] width 161 height 15
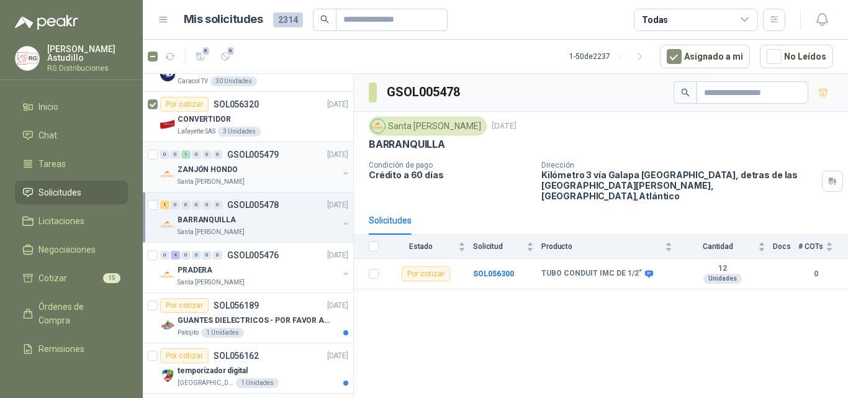
click at [254, 174] on div "ZANJÓN HONDO" at bounding box center [257, 169] width 161 height 15
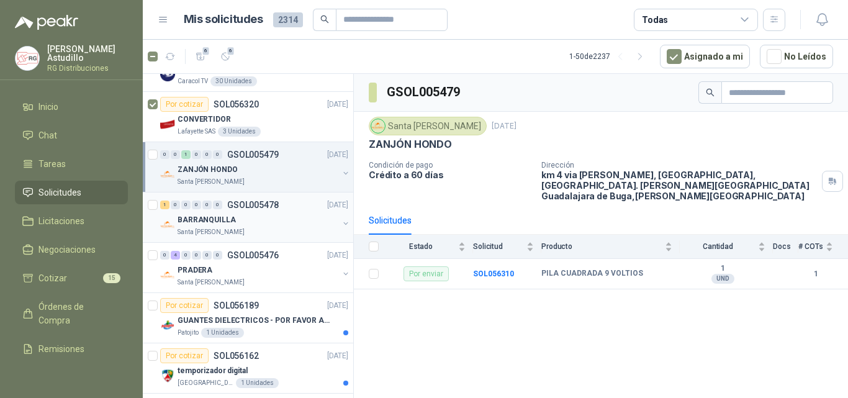
click at [249, 217] on div "BARRANQUILLA" at bounding box center [257, 219] width 161 height 15
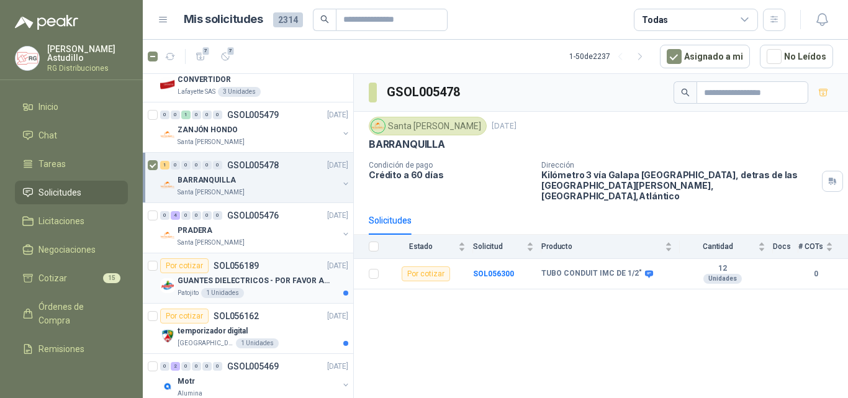
scroll to position [496, 0]
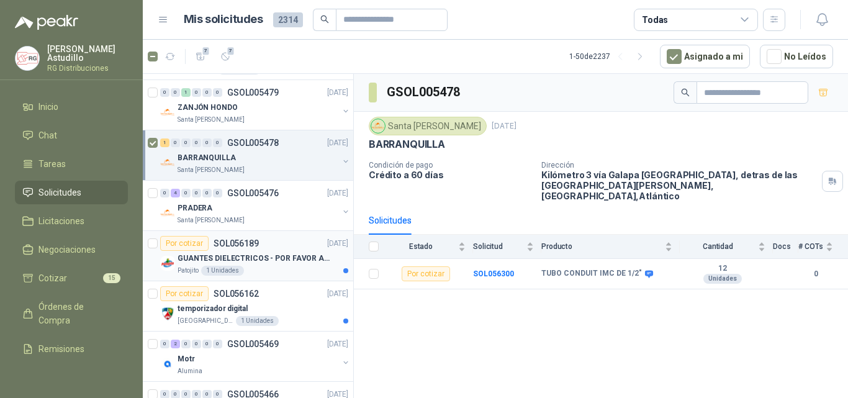
click at [277, 250] on div "Por cotizar SOL056189 [DATE]" at bounding box center [254, 243] width 188 height 15
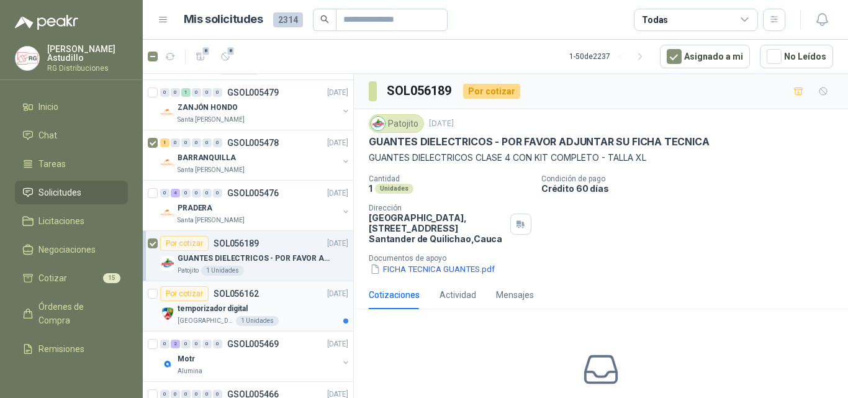
click at [263, 298] on div "Por cotizar SOL056162 [DATE]" at bounding box center [254, 293] width 188 height 15
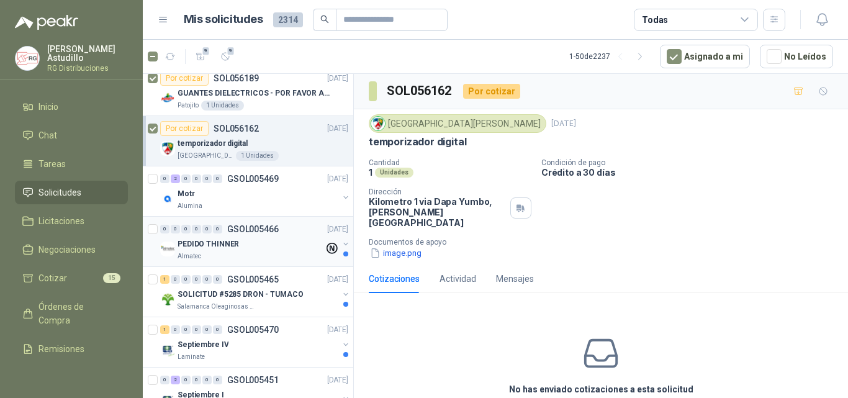
scroll to position [683, 0]
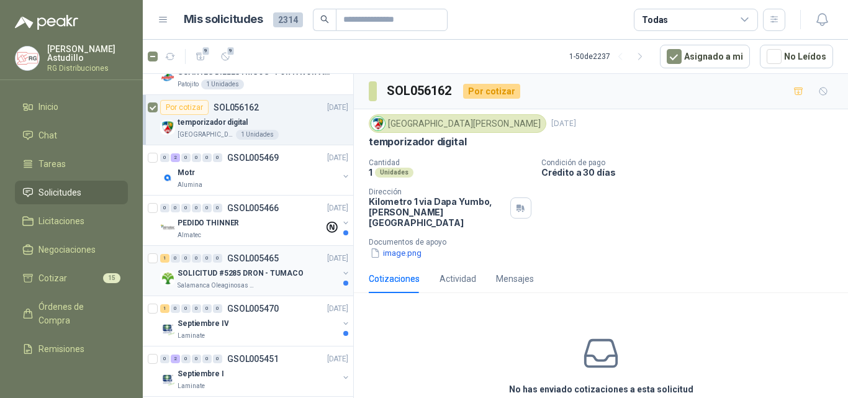
click at [262, 271] on p "SOLICITUD #5285 DRON - TUMACO" at bounding box center [240, 273] width 126 height 12
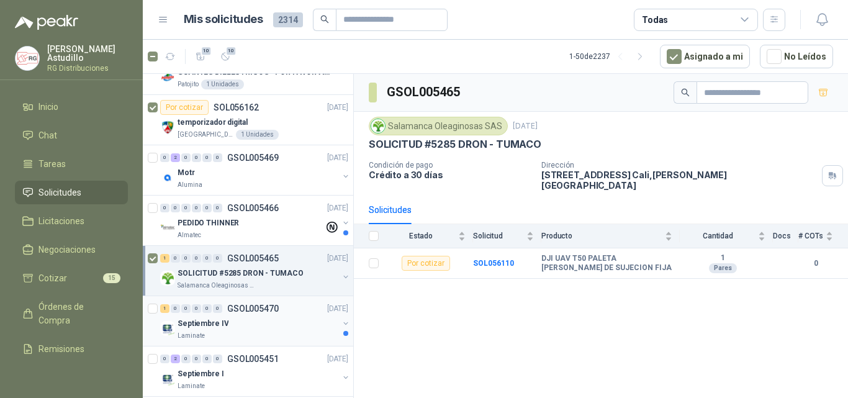
click at [230, 310] on p "GSOL005470" at bounding box center [252, 308] width 51 height 9
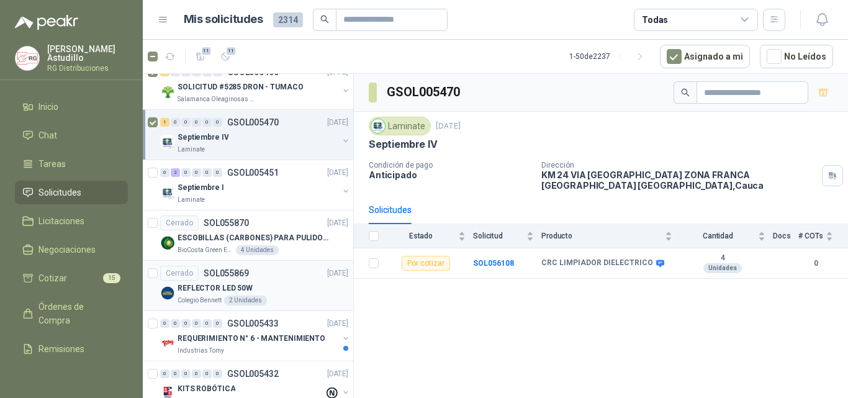
scroll to position [993, 0]
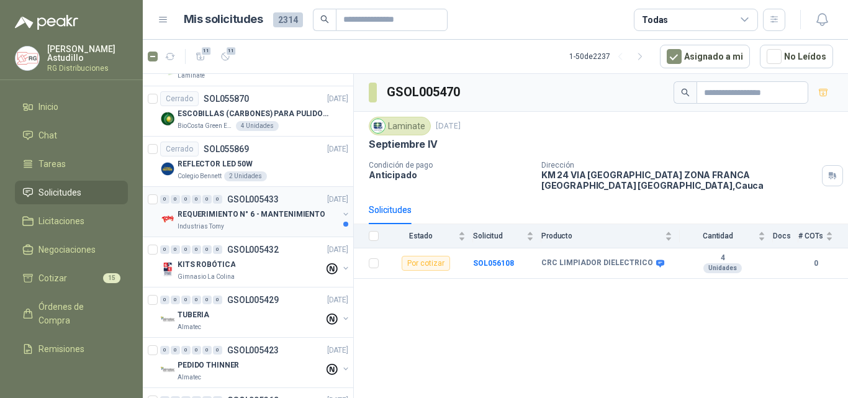
click at [259, 214] on p "REQUERIMIENTO N° 6 - MANTENIMIENTO" at bounding box center [251, 214] width 148 height 12
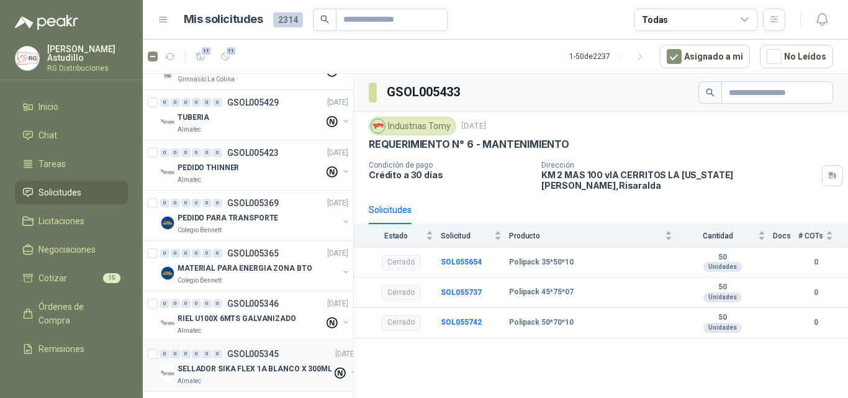
scroll to position [1303, 0]
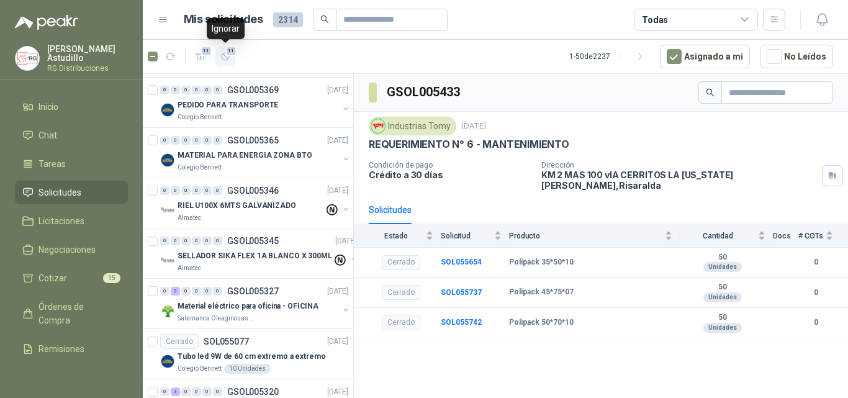
click at [226, 56] on icon "button" at bounding box center [225, 56] width 11 height 11
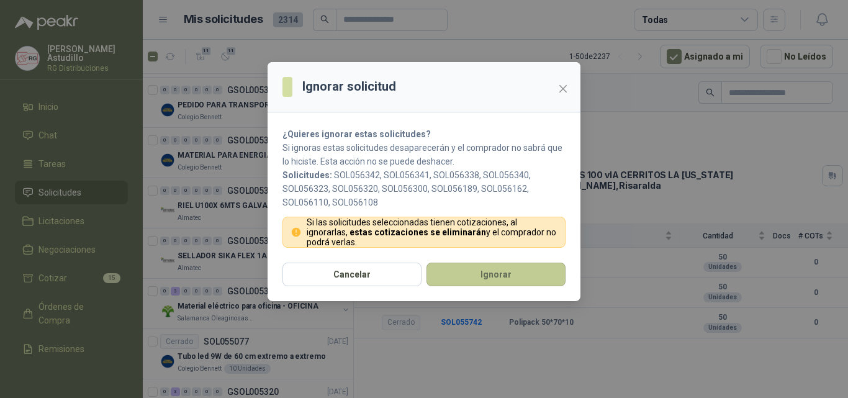
click at [448, 269] on button "Ignorar" at bounding box center [495, 274] width 139 height 24
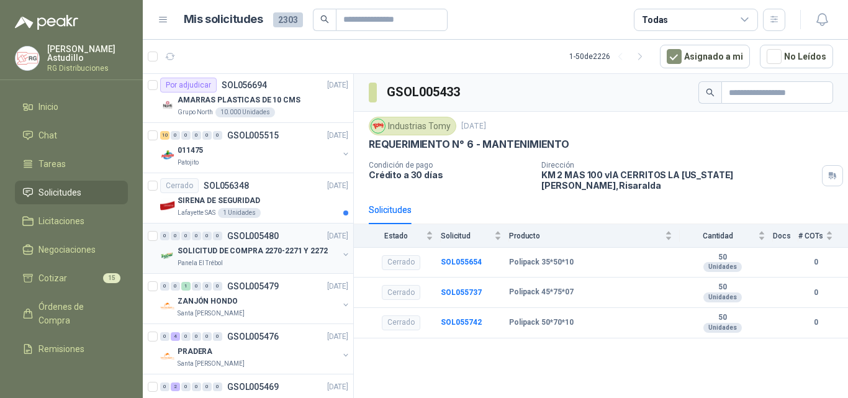
scroll to position [0, 0]
click at [289, 209] on div "SIRENA DE SEGURIDAD Lafayette SAS 1 Unidades" at bounding box center [262, 206] width 171 height 25
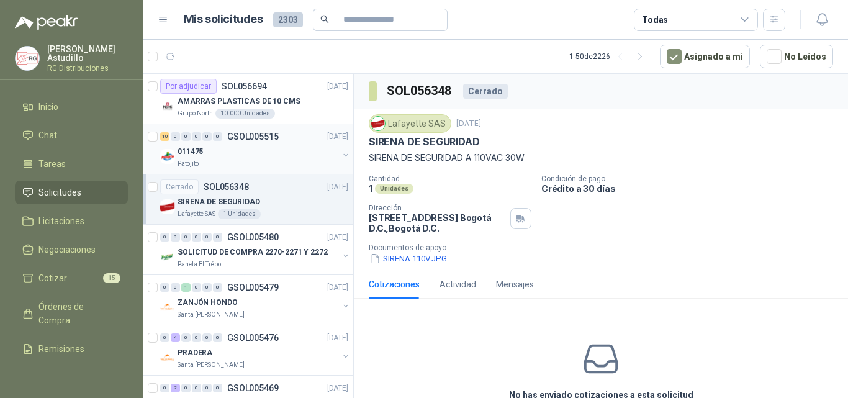
click at [259, 156] on div "011475" at bounding box center [257, 151] width 161 height 15
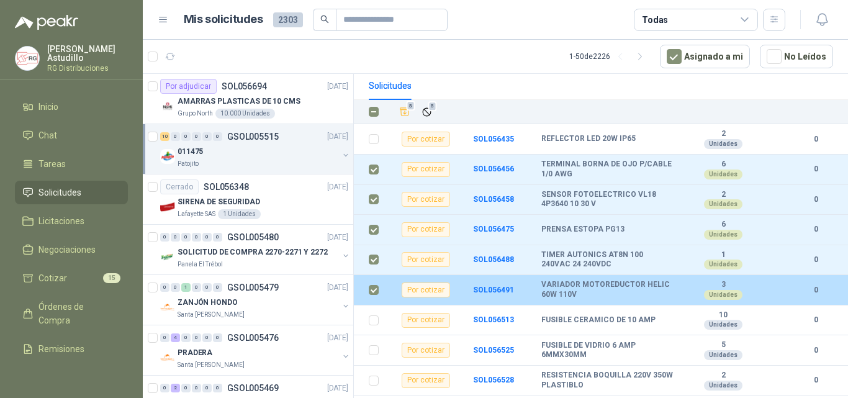
scroll to position [148, 0]
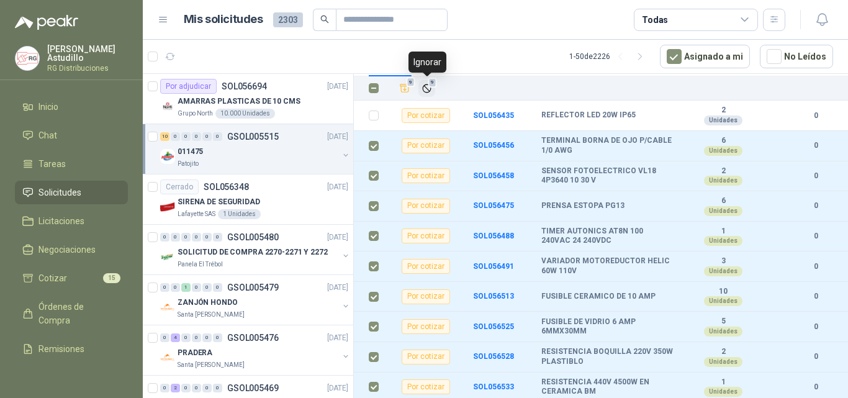
click at [423, 87] on icon "Ignorar" at bounding box center [426, 87] width 7 height 7
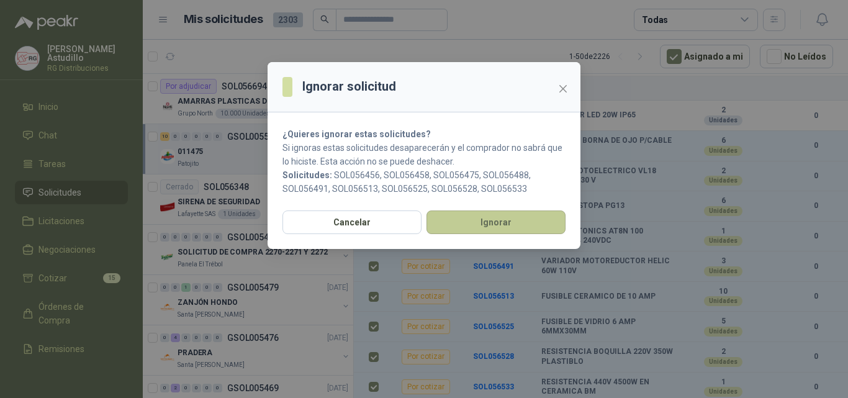
click at [513, 231] on button "Ignorar" at bounding box center [495, 222] width 139 height 24
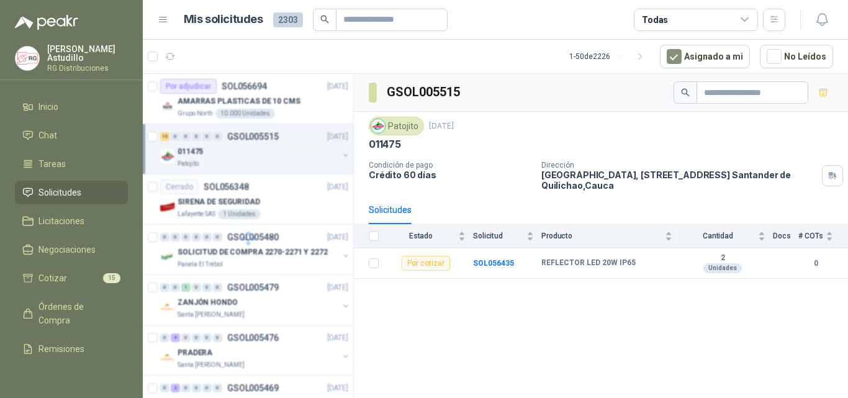
scroll to position [0, 0]
click at [501, 263] on b "SOL056435" at bounding box center [493, 263] width 41 height 9
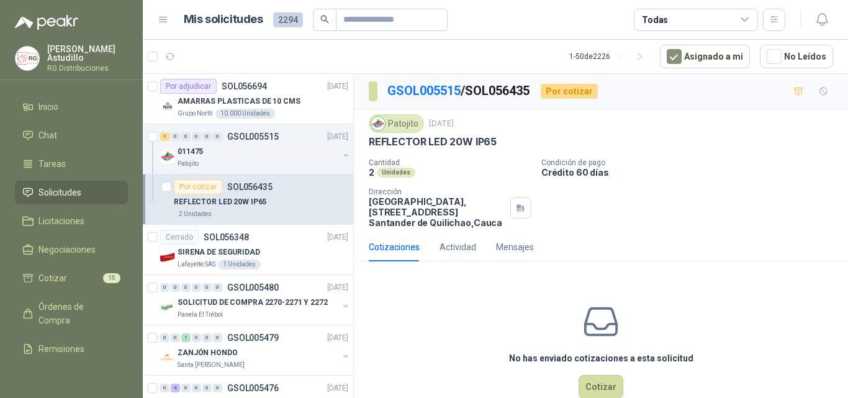
click at [437, 140] on p "REFLECTOR LED 20W IP65" at bounding box center [433, 141] width 128 height 13
click at [437, 139] on p "REFLECTOR LED 20W IP65" at bounding box center [433, 141] width 128 height 13
click at [436, 139] on p "REFLECTOR LED 20W IP65" at bounding box center [433, 141] width 128 height 13
click at [684, 180] on div "Cantidad 2 Unidades Condición de pago Crédito 60 días Dirección Parque Industri…" at bounding box center [601, 192] width 464 height 69
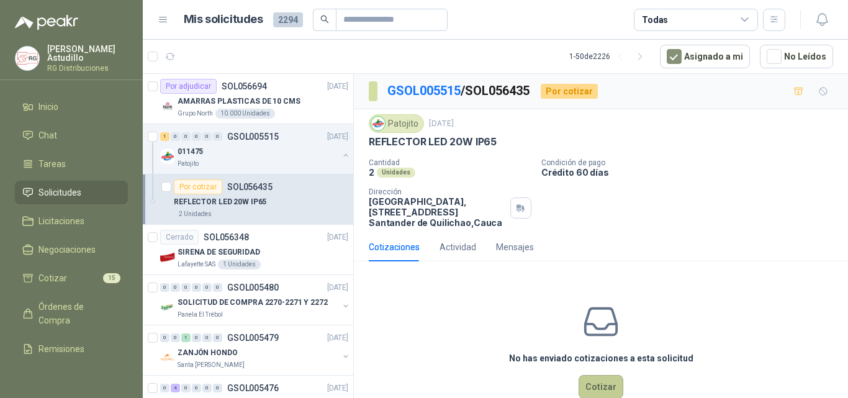
click at [594, 388] on button "Cotizar" at bounding box center [600, 387] width 45 height 24
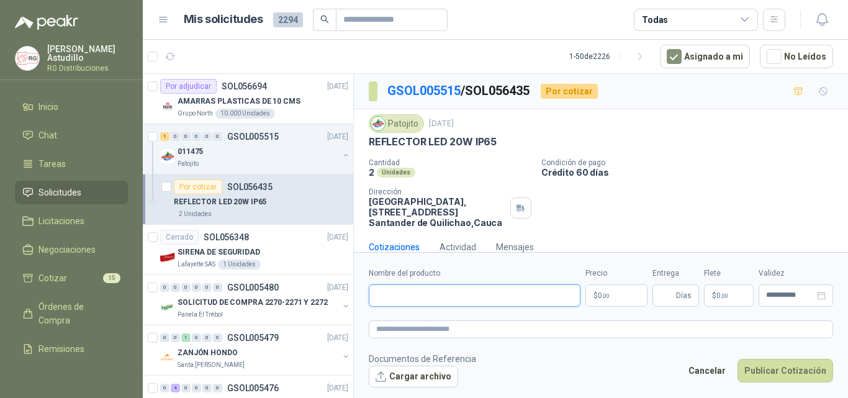
click at [477, 294] on input "Nombre del producto" at bounding box center [475, 295] width 212 height 22
paste input "**********"
drag, startPoint x: 392, startPoint y: 295, endPoint x: 665, endPoint y: 293, distance: 273.6
click at [665, 293] on div "**********" at bounding box center [601, 286] width 464 height 39
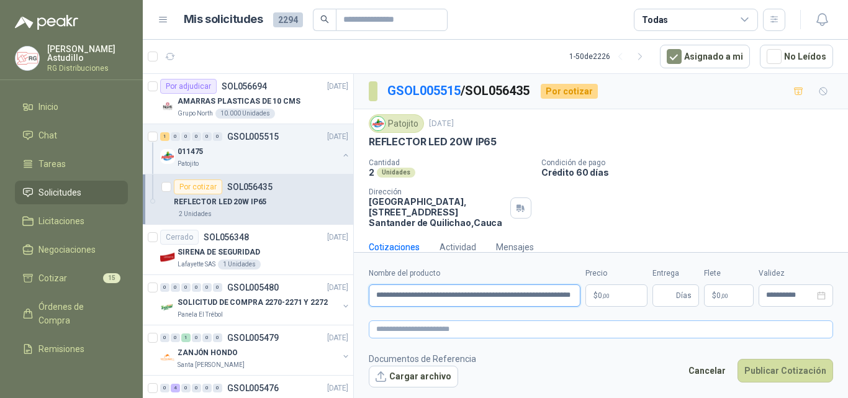
paste input "*******"
type input "**********"
click at [618, 300] on p "$ 0 ,00" at bounding box center [616, 295] width 62 height 22
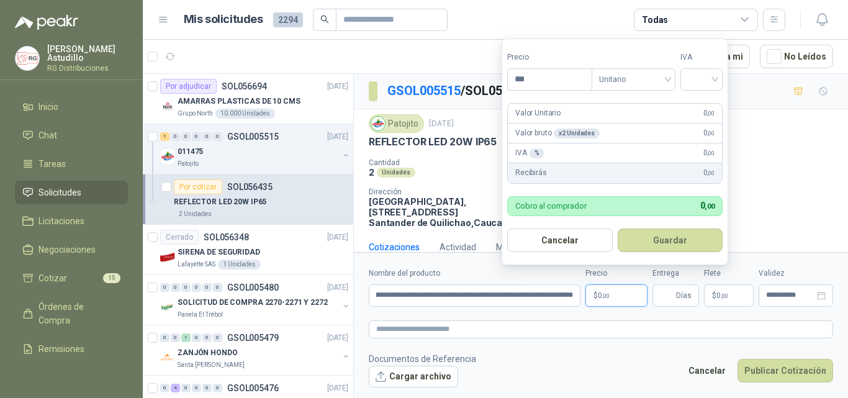
scroll to position [0, 0]
type input "********"
click at [702, 78] on input "search" at bounding box center [700, 78] width 27 height 19
click at [709, 104] on div "19%" at bounding box center [703, 105] width 23 height 14
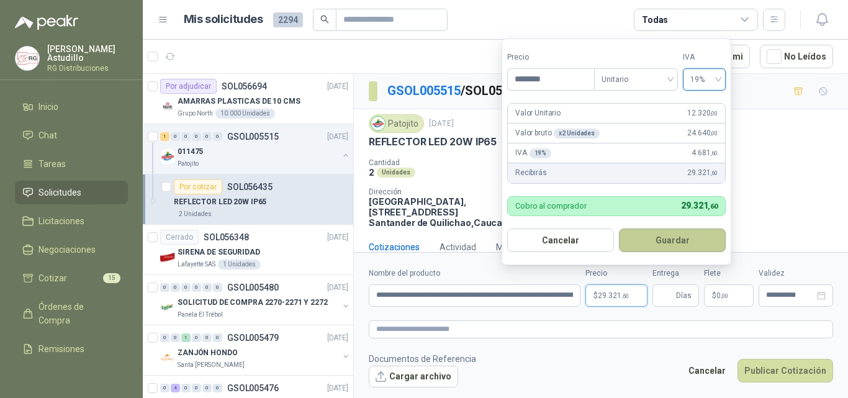
click at [696, 240] on button "Guardar" at bounding box center [672, 240] width 107 height 24
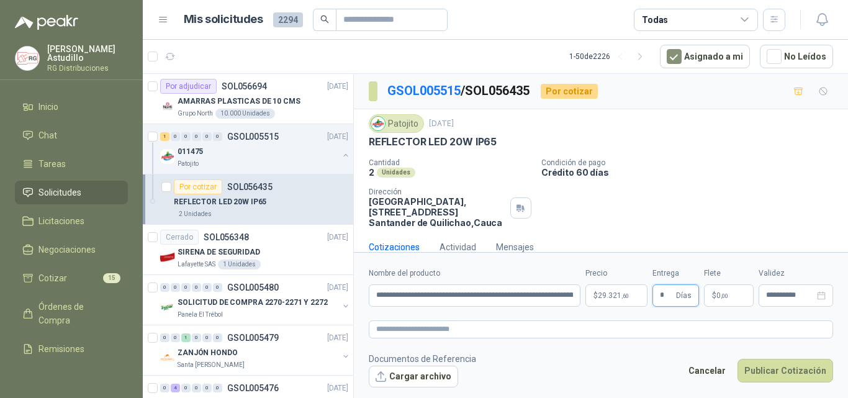
type input "*"
click at [706, 179] on div "Cantidad 2 Unidades Condición de pago Crédito 60 días Dirección Parque Industri…" at bounding box center [601, 192] width 464 height 69
click at [720, 299] on span "0 ,00" at bounding box center [722, 295] width 12 height 7
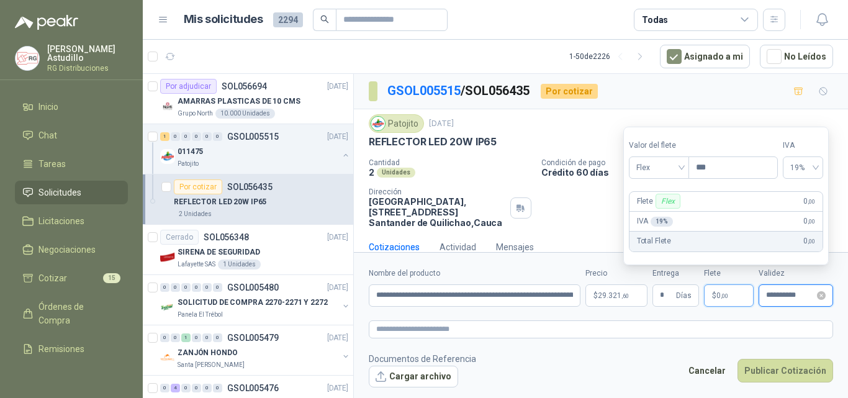
click at [789, 297] on input "**********" at bounding box center [790, 295] width 48 height 8
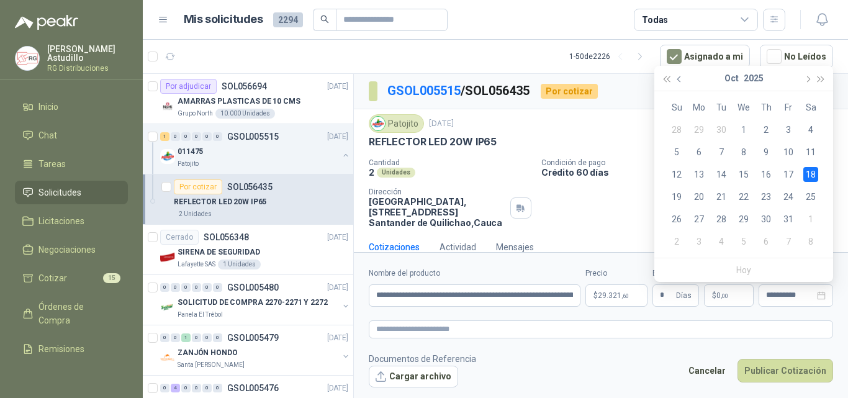
click at [682, 83] on button "button" at bounding box center [680, 78] width 14 height 25
click at [812, 198] on div "27" at bounding box center [810, 196] width 15 height 15
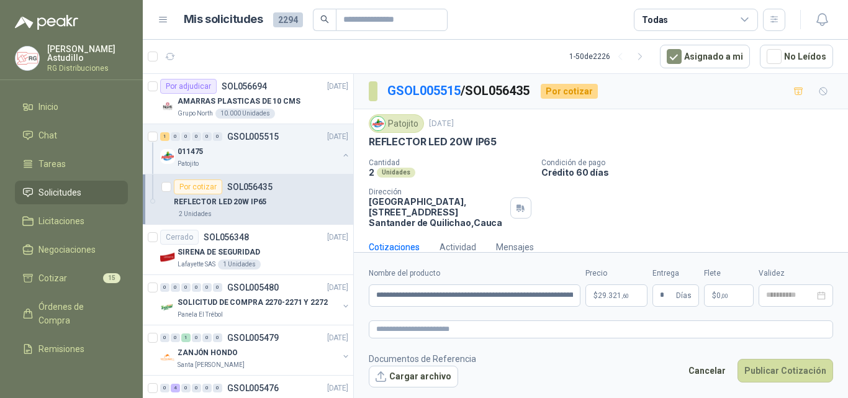
type input "**********"
drag, startPoint x: 467, startPoint y: 295, endPoint x: 615, endPoint y: 296, distance: 148.3
click at [615, 296] on div "**********" at bounding box center [601, 286] width 464 height 39
click at [565, 294] on input "**********" at bounding box center [475, 295] width 212 height 22
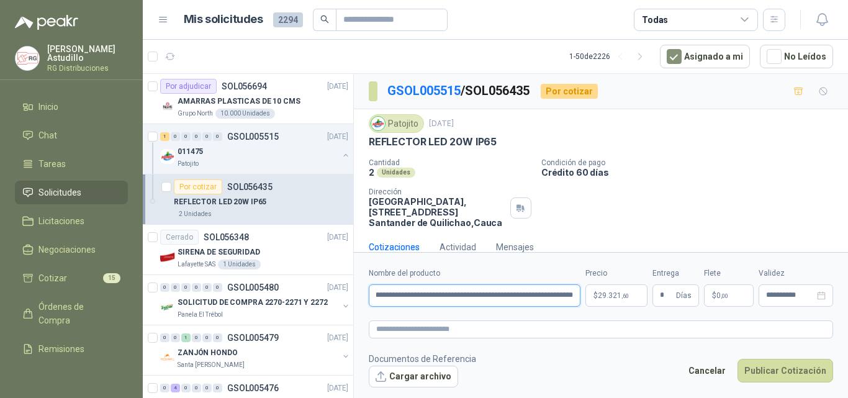
click at [565, 294] on input "**********" at bounding box center [475, 295] width 212 height 22
click at [562, 299] on input "**********" at bounding box center [475, 295] width 212 height 22
drag, startPoint x: 403, startPoint y: 298, endPoint x: 714, endPoint y: 294, distance: 310.9
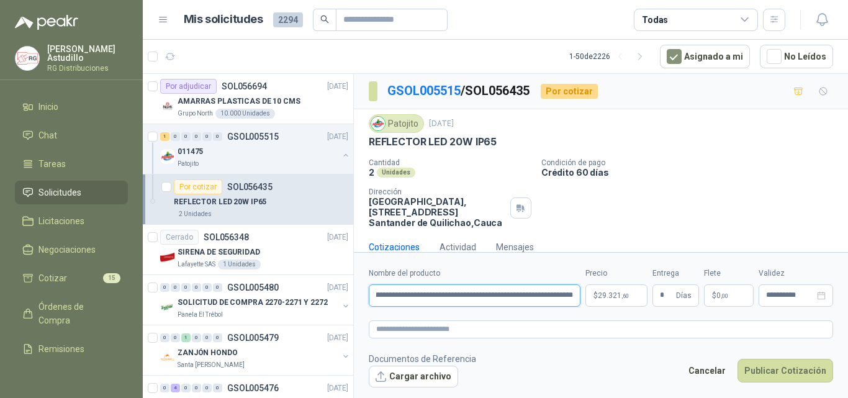
click at [714, 294] on div "**********" at bounding box center [601, 286] width 464 height 39
click at [547, 293] on input "**********" at bounding box center [475, 295] width 212 height 22
click at [423, 374] on button "Cargar archivo" at bounding box center [413, 376] width 89 height 22
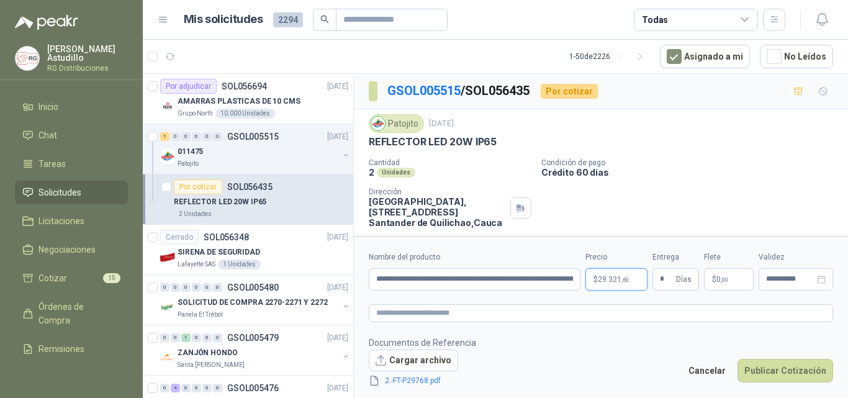
click at [599, 275] on span "29.321 ,60" at bounding box center [613, 278] width 31 height 7
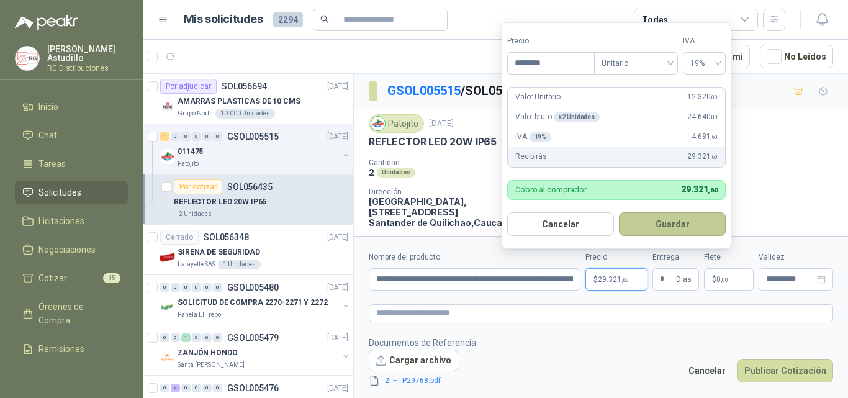
click at [658, 222] on button "Guardar" at bounding box center [672, 224] width 107 height 24
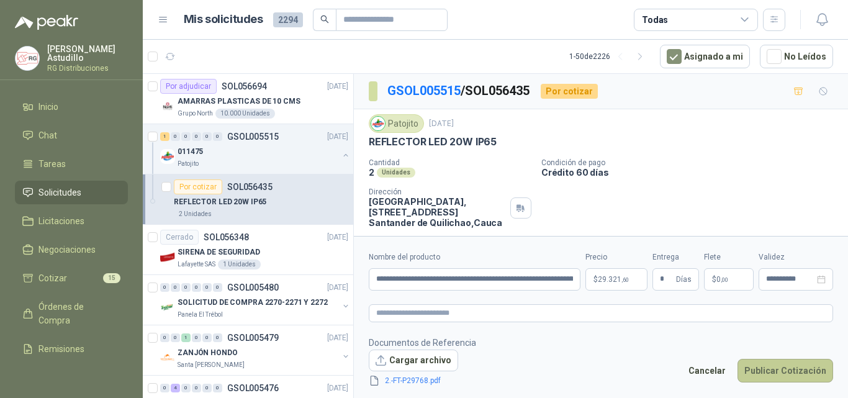
click at [778, 374] on button "Publicar Cotización" at bounding box center [785, 371] width 96 height 24
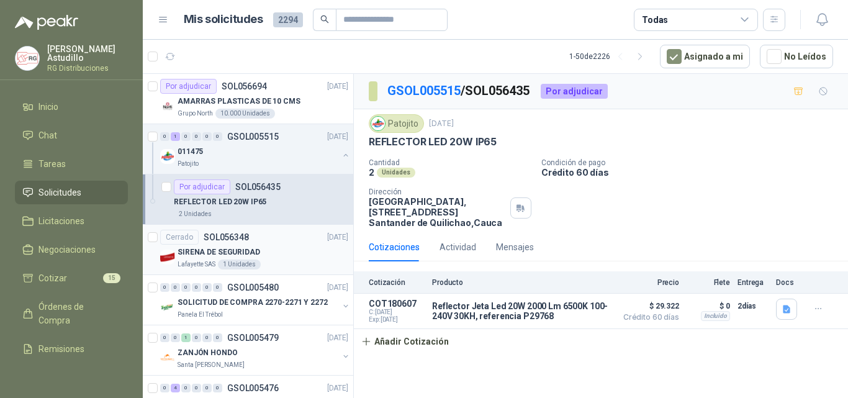
click at [286, 253] on div "SIRENA DE SEGURIDAD" at bounding box center [262, 251] width 171 height 15
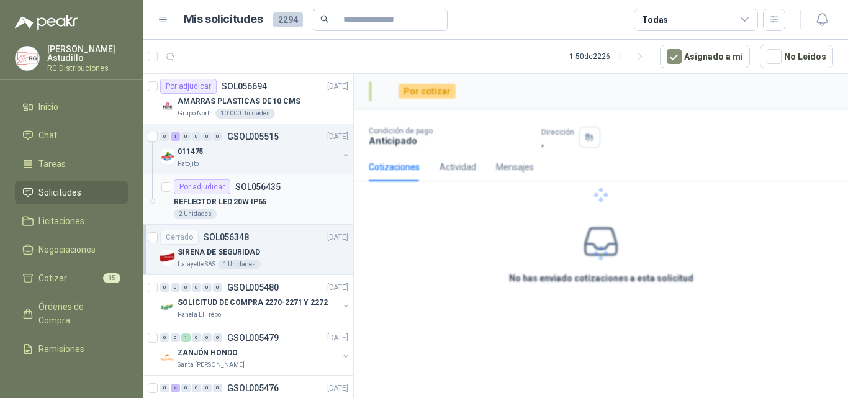
click at [277, 202] on div "REFLECTOR LED 20W IP65" at bounding box center [261, 201] width 174 height 15
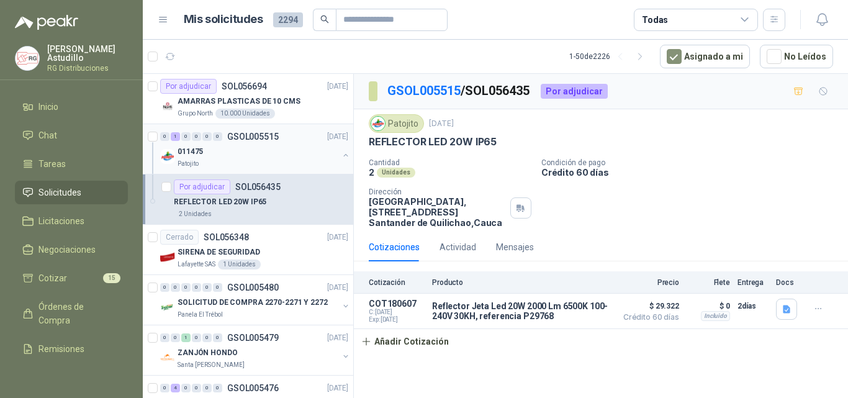
click at [341, 155] on button "button" at bounding box center [346, 155] width 10 height 10
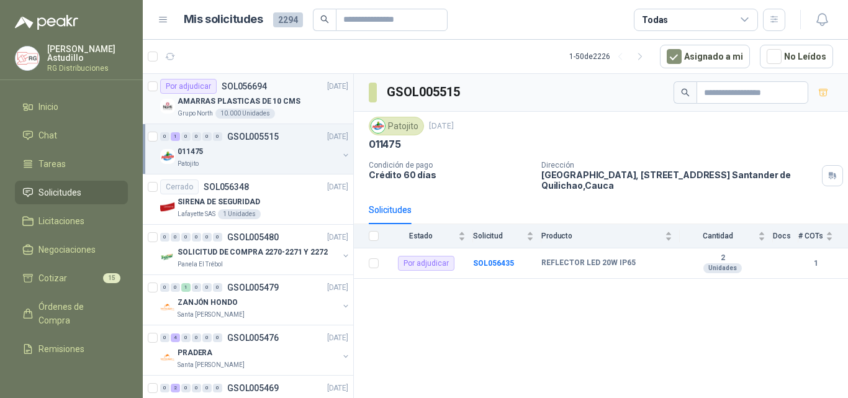
click at [293, 95] on div "AMARRAS PLASTICAS DE 10 CMS" at bounding box center [262, 101] width 171 height 15
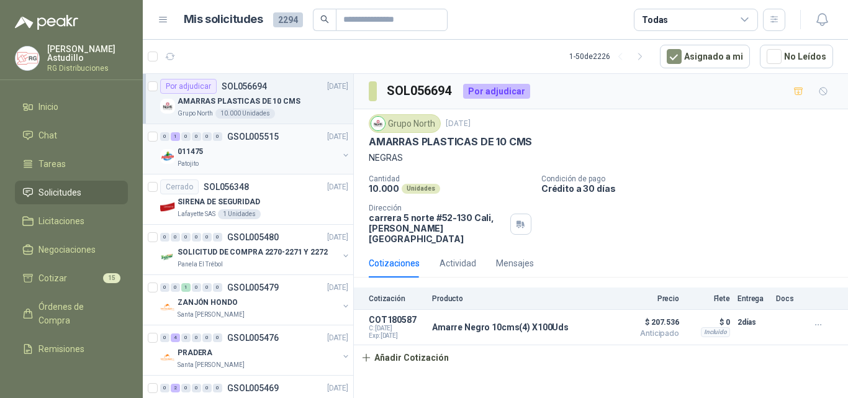
click at [290, 161] on div "Patojito" at bounding box center [257, 164] width 161 height 10
